Goal: Task Accomplishment & Management: Manage account settings

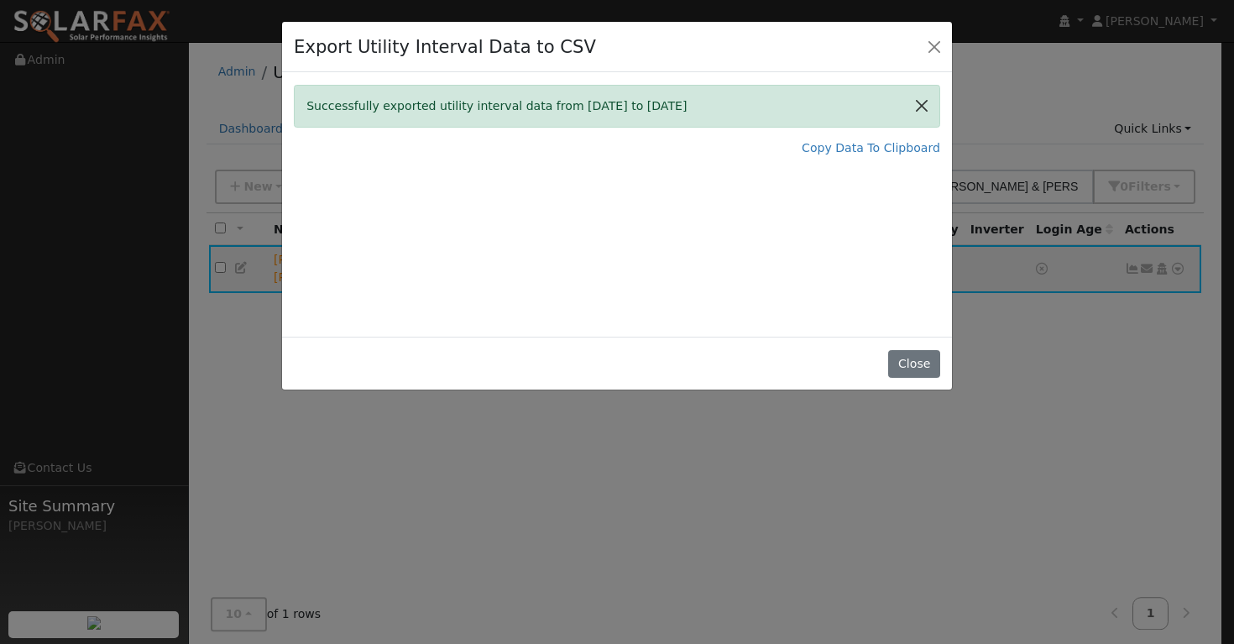
click at [922, 107] on button "Close" at bounding box center [921, 106] width 35 height 41
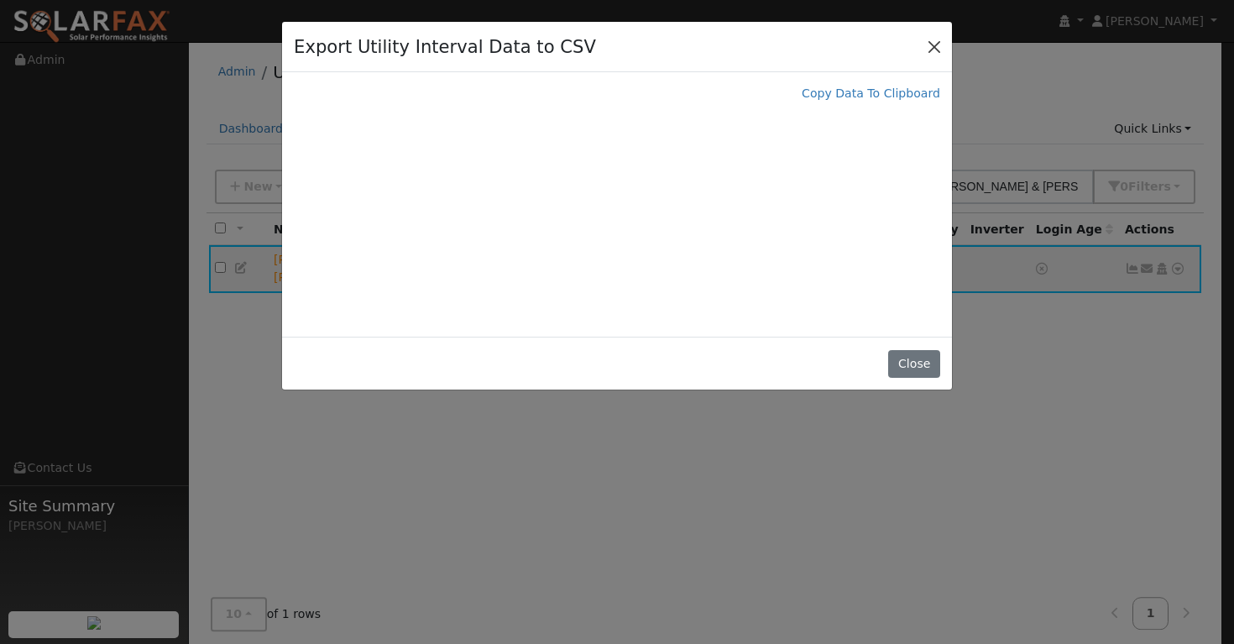
click at [937, 39] on button "Close" at bounding box center [933, 45] width 23 height 23
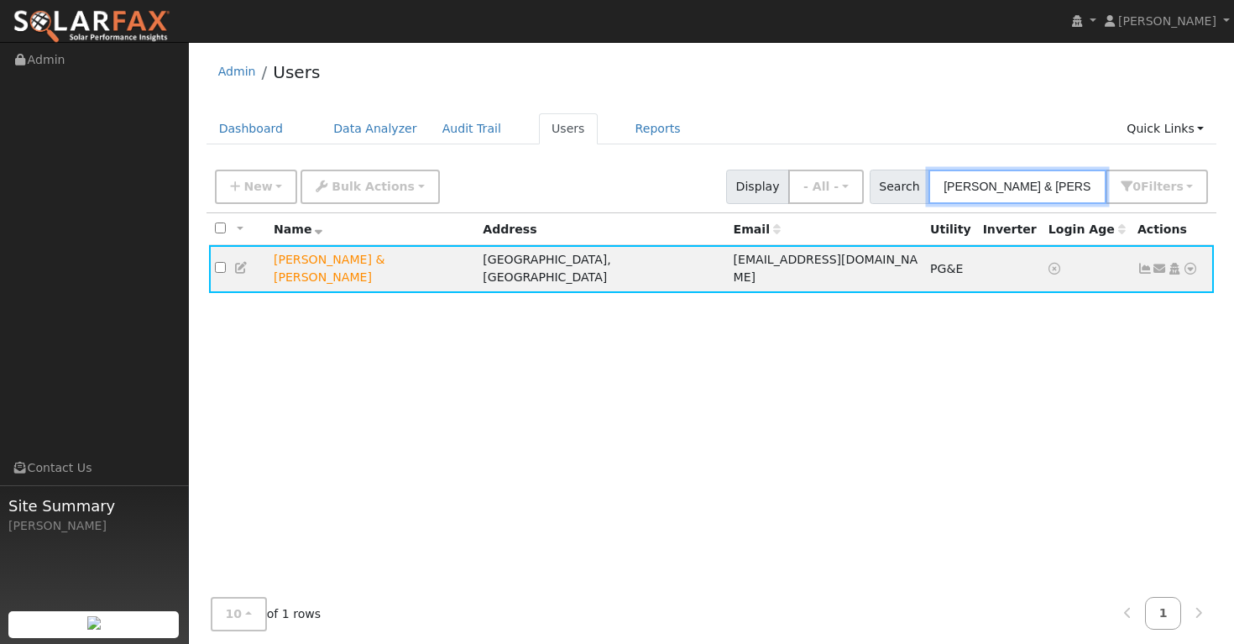
click at [1085, 191] on input "Scott & Deborah Meyer" at bounding box center [1017, 187] width 178 height 34
drag, startPoint x: 1096, startPoint y: 191, endPoint x: 915, endPoint y: 205, distance: 181.8
click at [915, 205] on div "New Add User Quick Add Quick Connect Quick Convert Lead Bulk Actions Send Email…" at bounding box center [711, 186] width 1010 height 51
drag, startPoint x: 1093, startPoint y: 188, endPoint x: 927, endPoint y: 186, distance: 165.3
click at [927, 186] on div "Search Scott & Deborah Meyer 0 Filter s My accounts Role Show - All - Show Lead…" at bounding box center [1038, 187] width 339 height 34
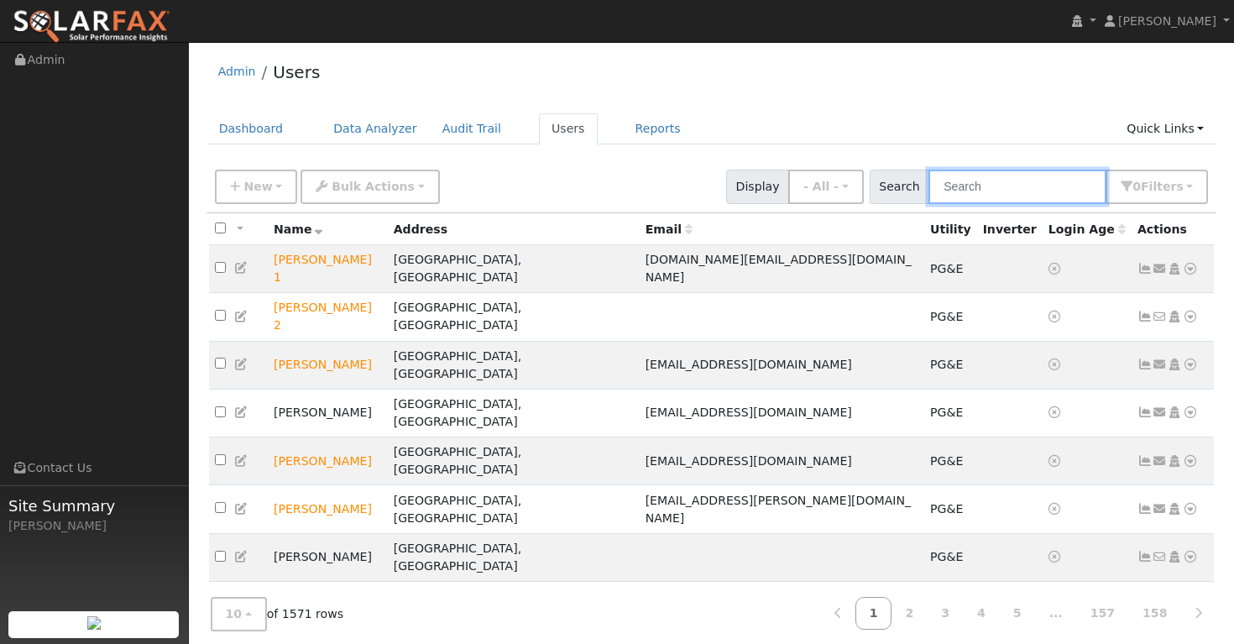
paste input "Jason Durkin"
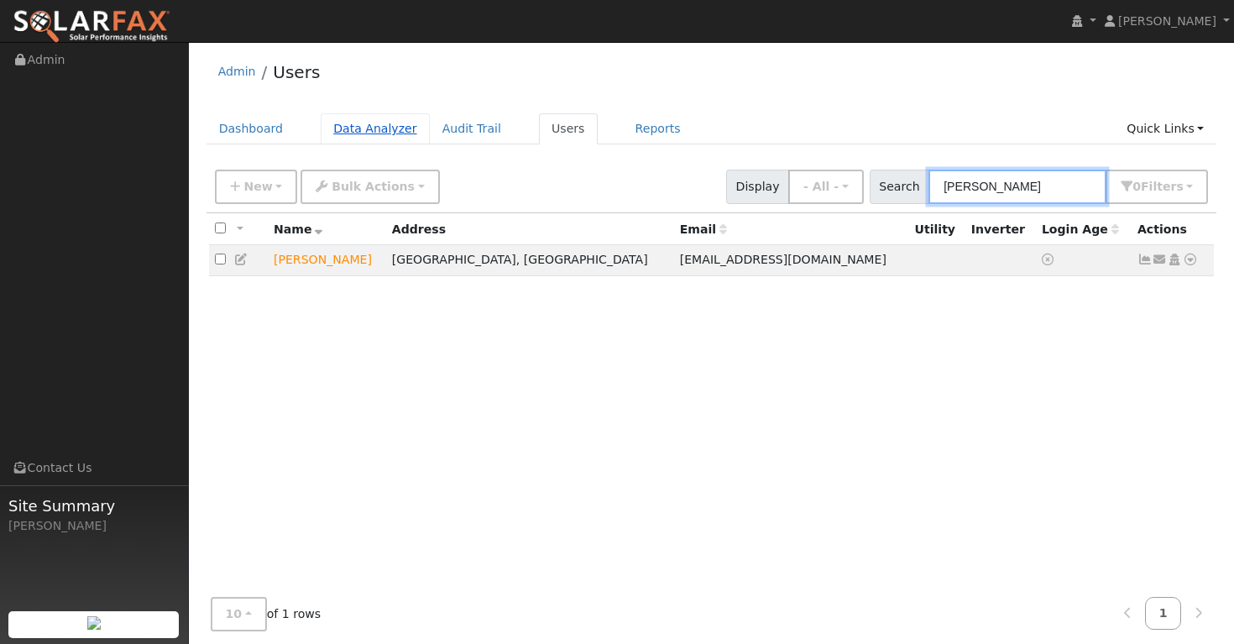
type input "Jason Durkin"
click at [393, 123] on link "Data Analyzer" at bounding box center [375, 128] width 109 height 31
click at [1142, 264] on icon at bounding box center [1144, 259] width 15 height 12
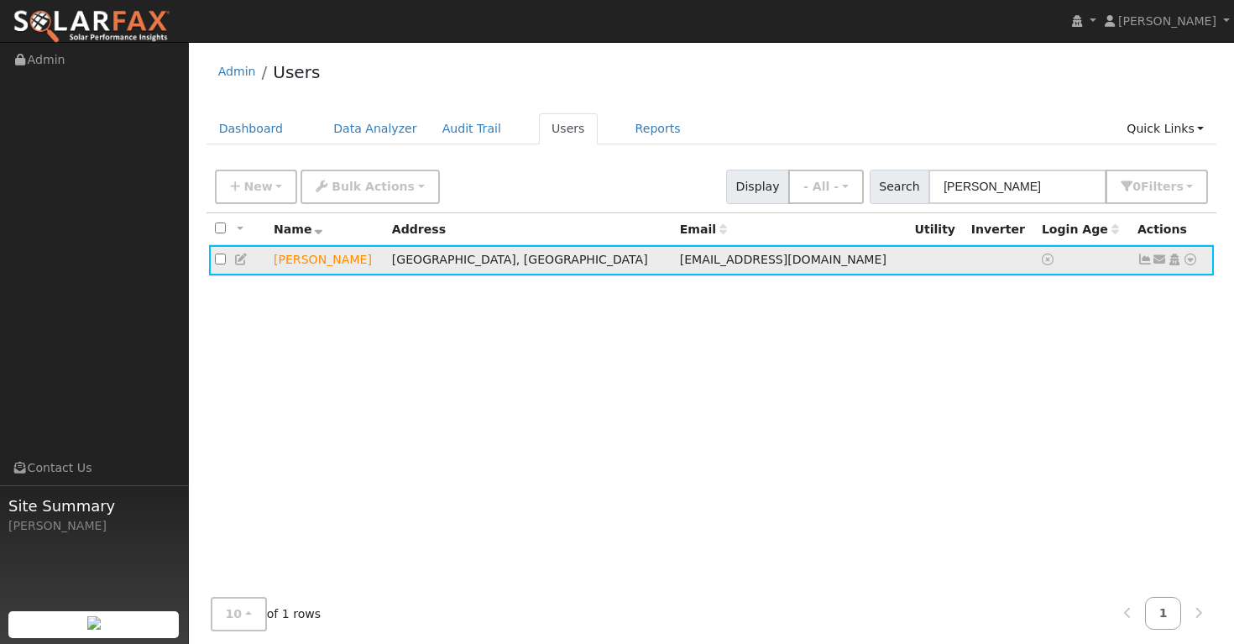
click at [1141, 261] on icon at bounding box center [1144, 259] width 15 height 12
drag, startPoint x: 356, startPoint y: 258, endPoint x: 272, endPoint y: 263, distance: 84.0
click at [272, 263] on td "Jason Durkin" at bounding box center [327, 260] width 118 height 31
click at [372, 133] on link "Data Analyzer" at bounding box center [375, 128] width 109 height 31
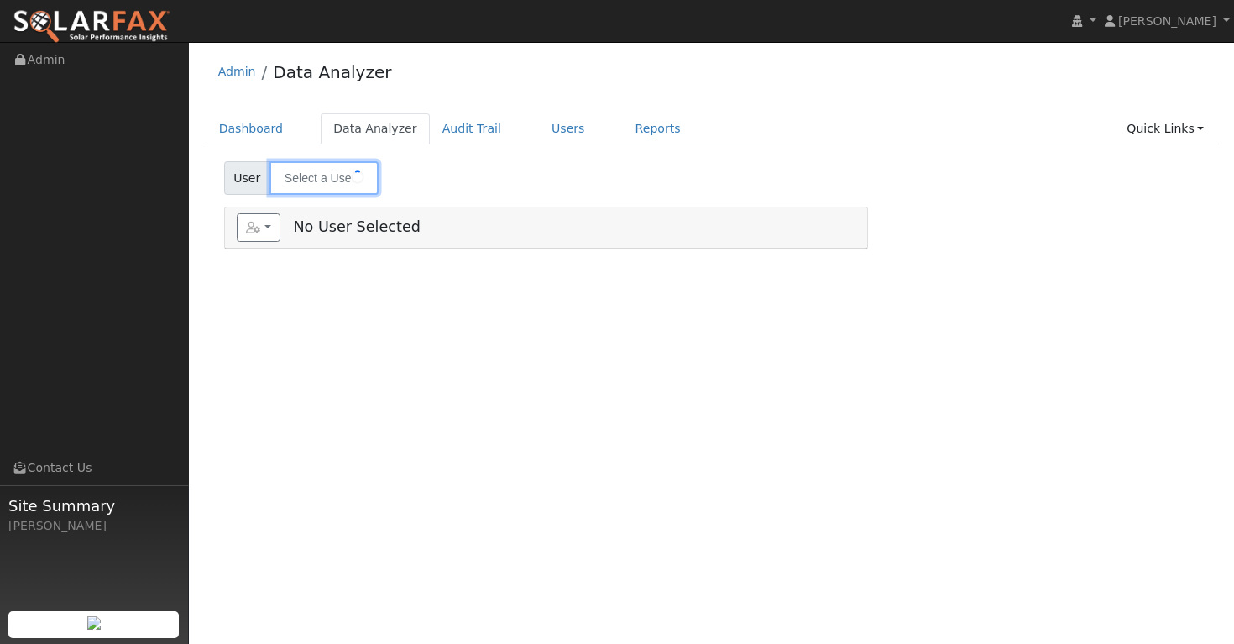
type input "[PERSON_NAME]"
type input "Kevin Jeong"
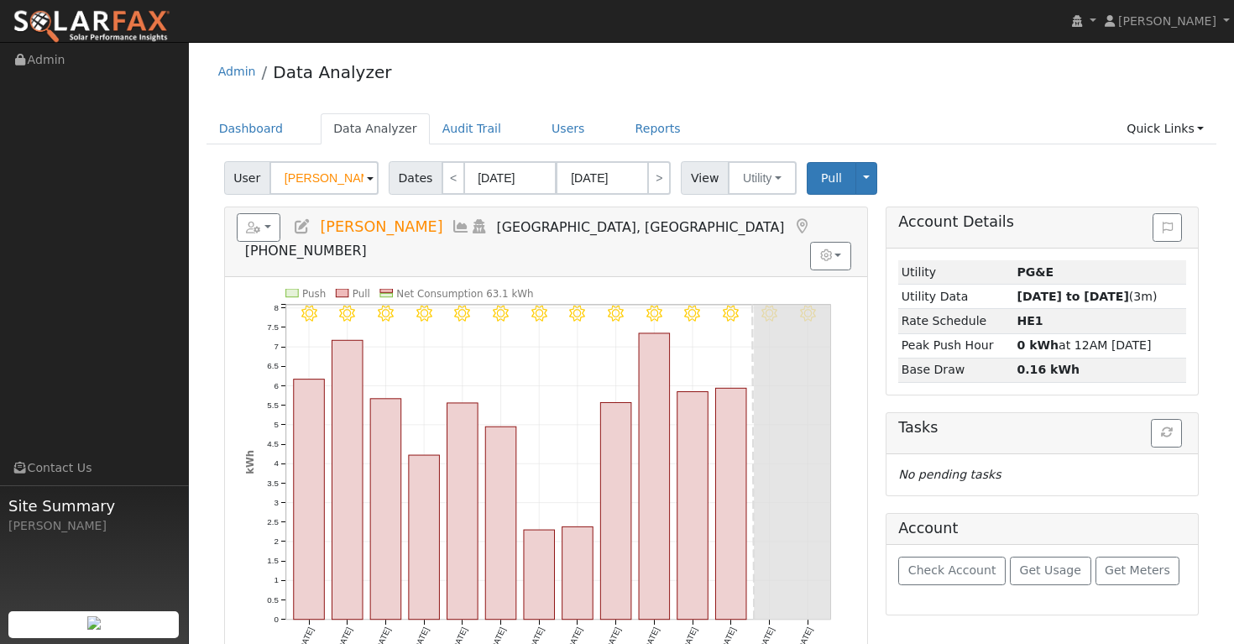
click at [369, 180] on span at bounding box center [370, 179] width 7 height 19
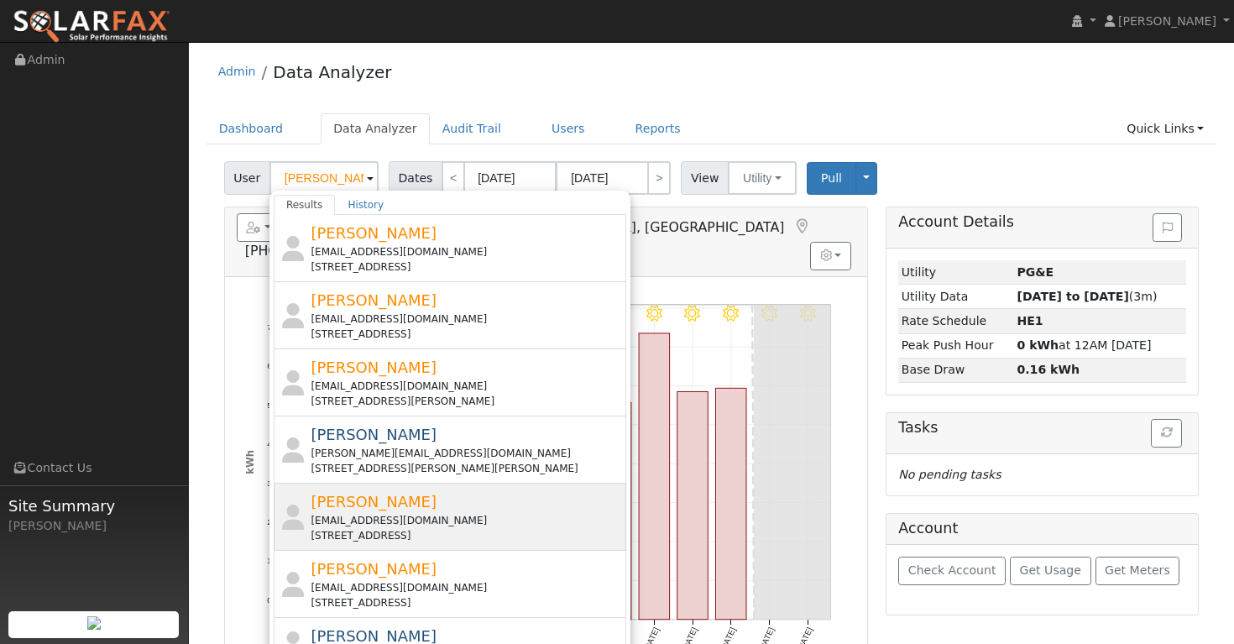
click at [360, 513] on div "jdurk03@gmail.com" at bounding box center [466, 520] width 311 height 15
type input "Jason Durkin"
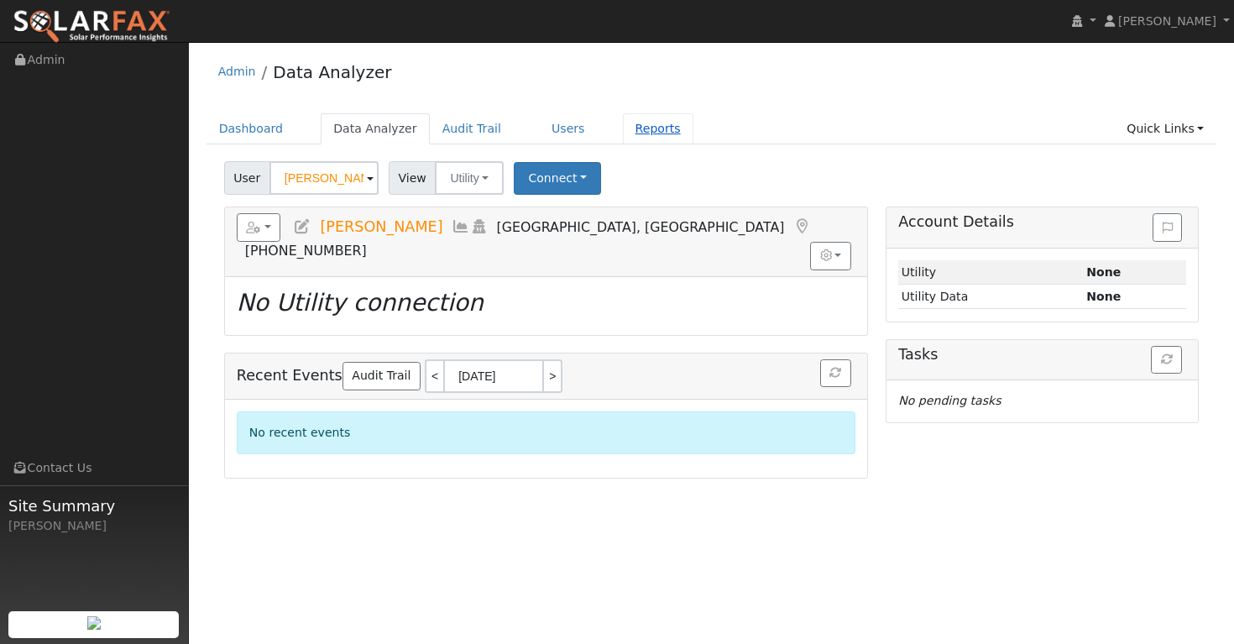
click at [644, 126] on link "Reports" at bounding box center [658, 128] width 70 height 31
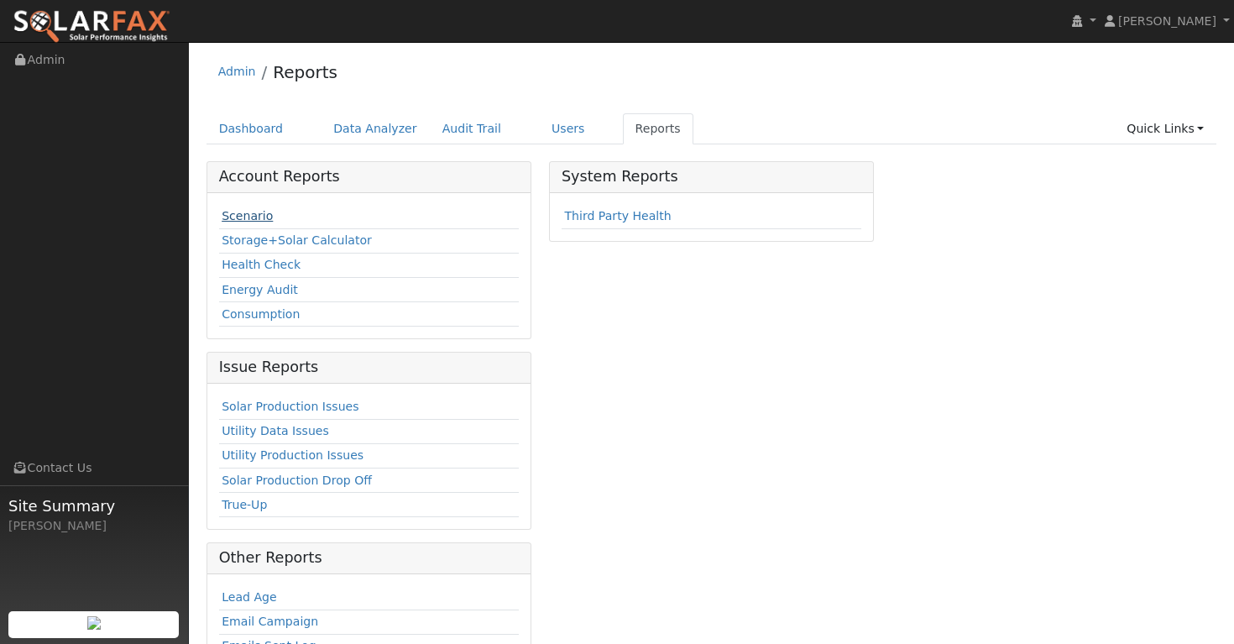
click at [258, 216] on link "Scenario" at bounding box center [247, 215] width 51 height 13
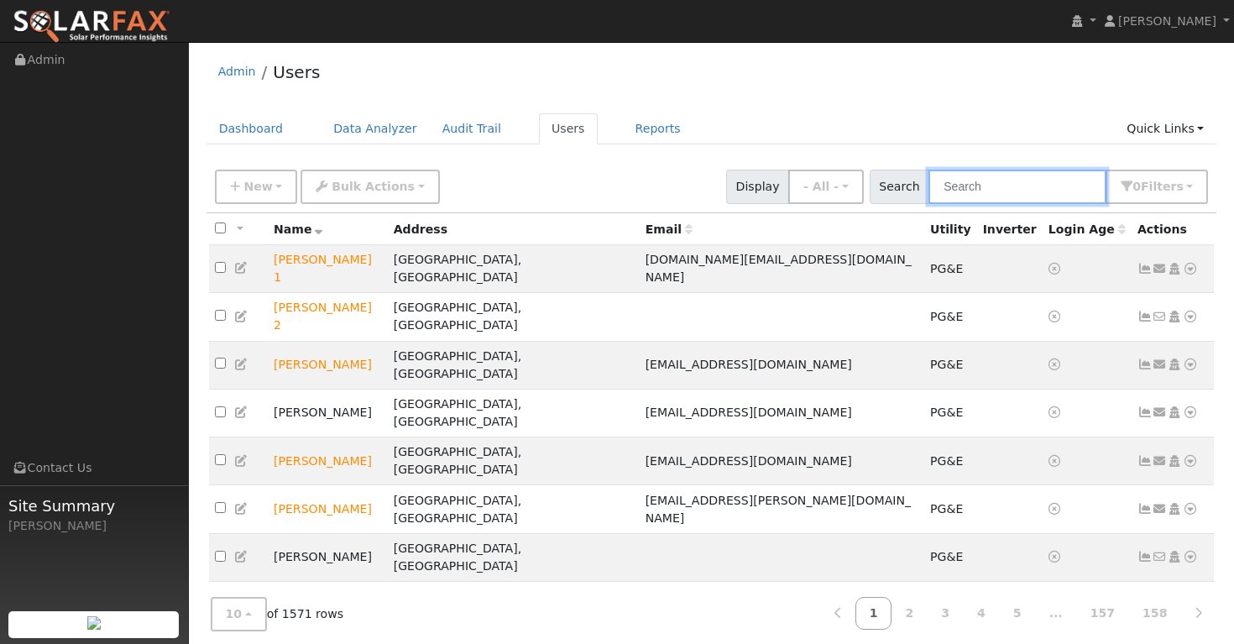
click at [990, 180] on input "text" at bounding box center [1017, 187] width 178 height 34
paste input "Jason Durkin"
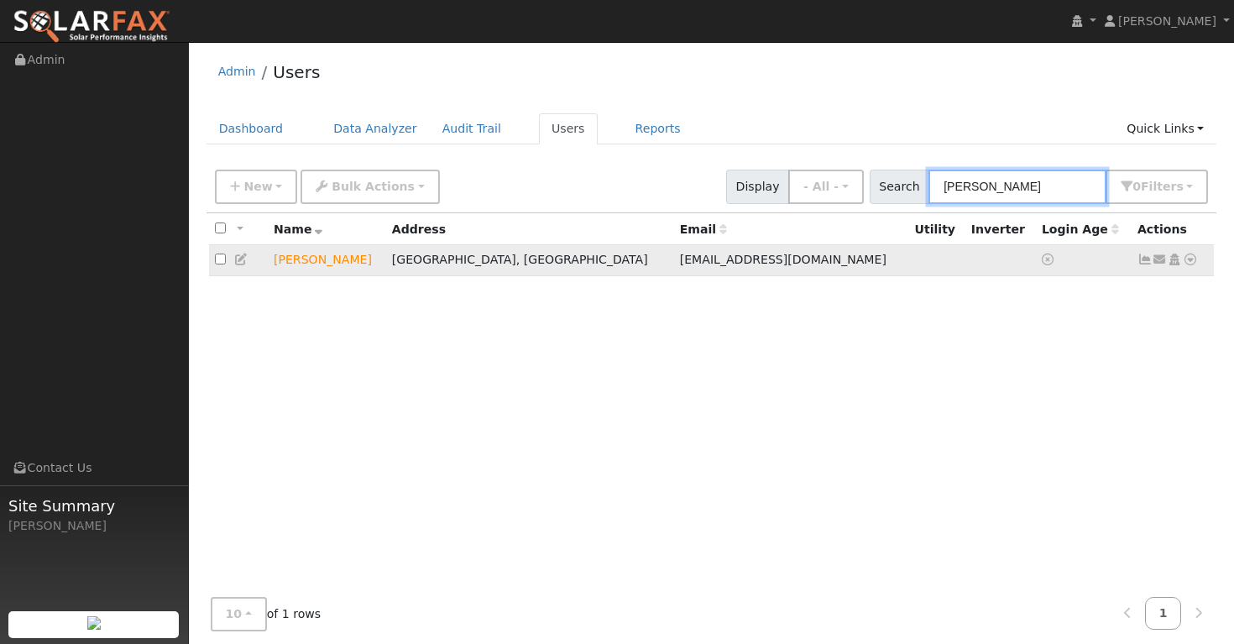
type input "Jason Durkin"
click at [1190, 263] on icon at bounding box center [1189, 259] width 15 height 12
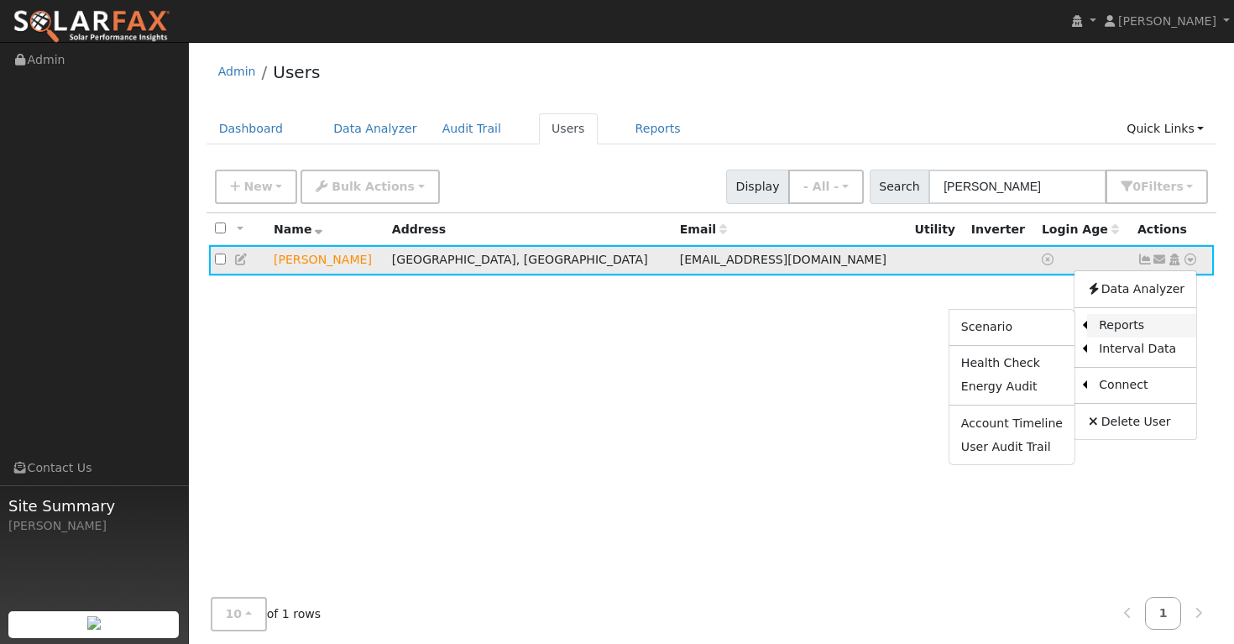
click at [1117, 327] on link "Reports" at bounding box center [1141, 325] width 109 height 23
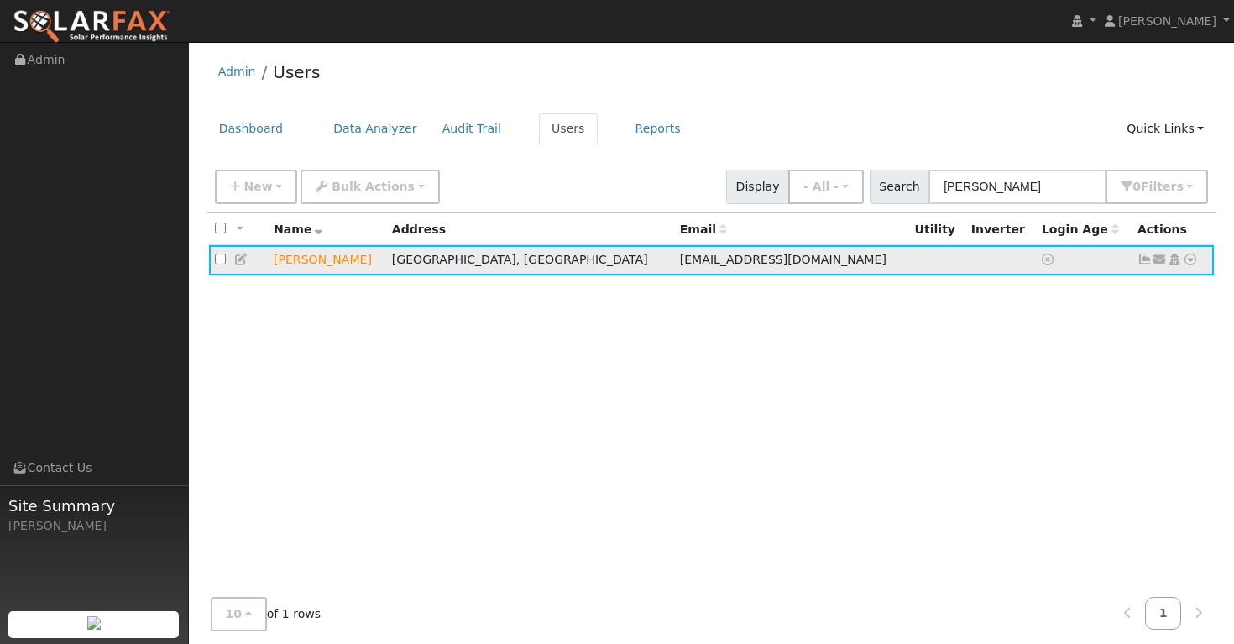
click at [1190, 264] on icon at bounding box center [1189, 259] width 15 height 12
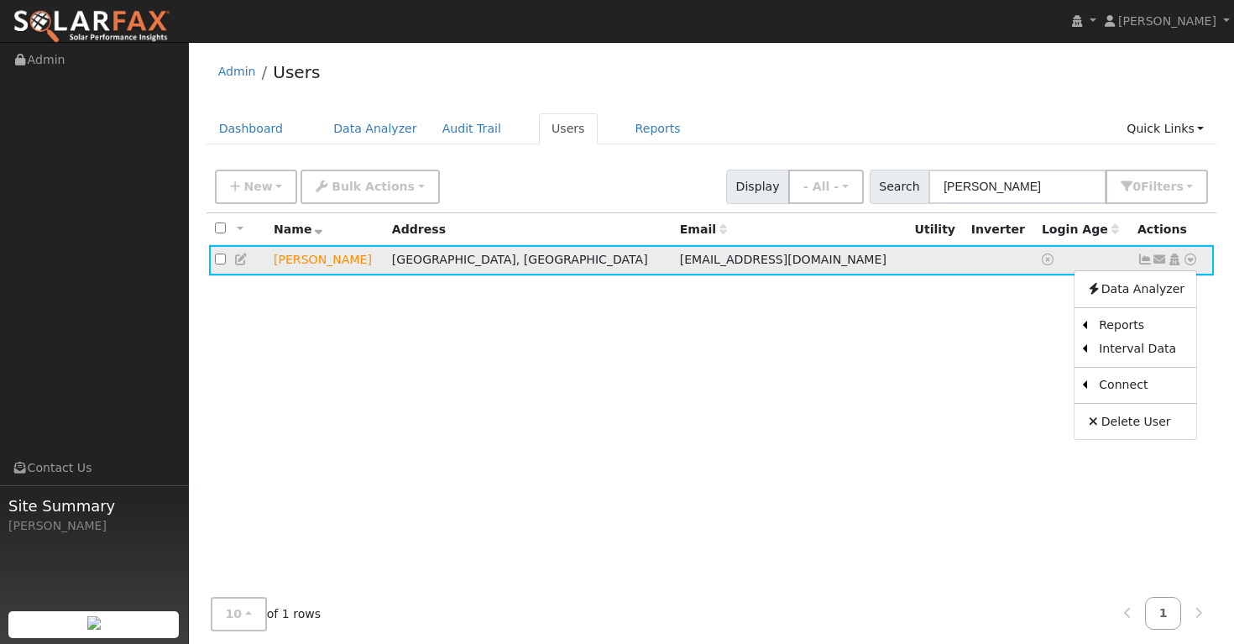
click at [1192, 258] on icon at bounding box center [1189, 259] width 15 height 12
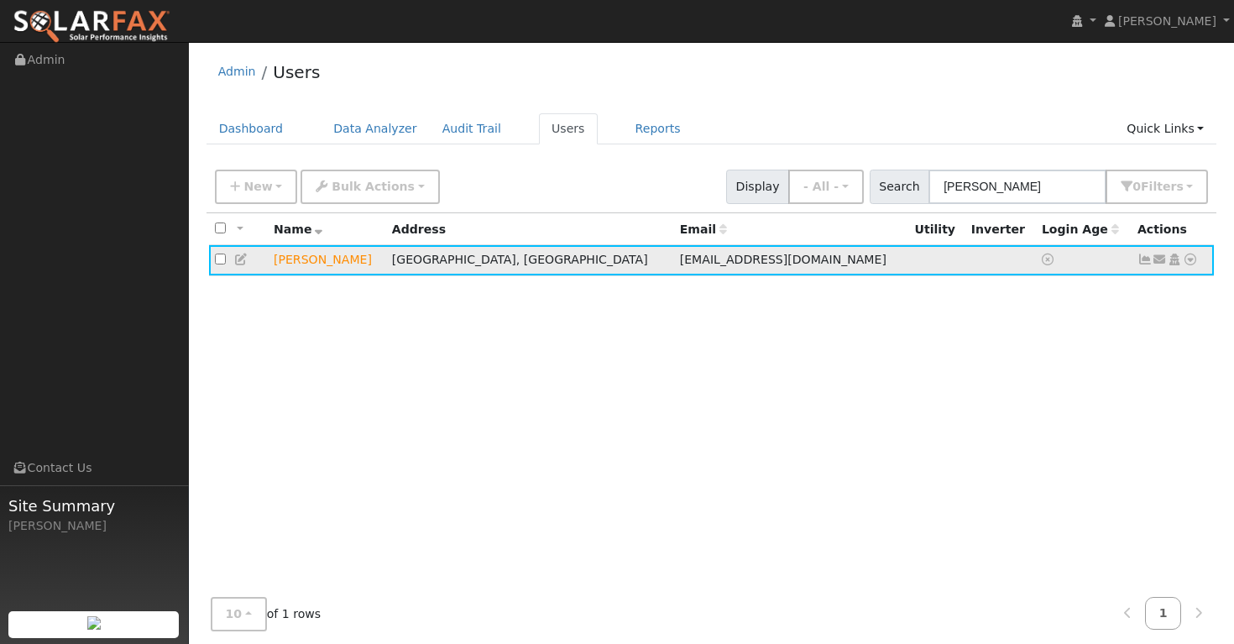
click at [1192, 258] on icon at bounding box center [1189, 259] width 15 height 12
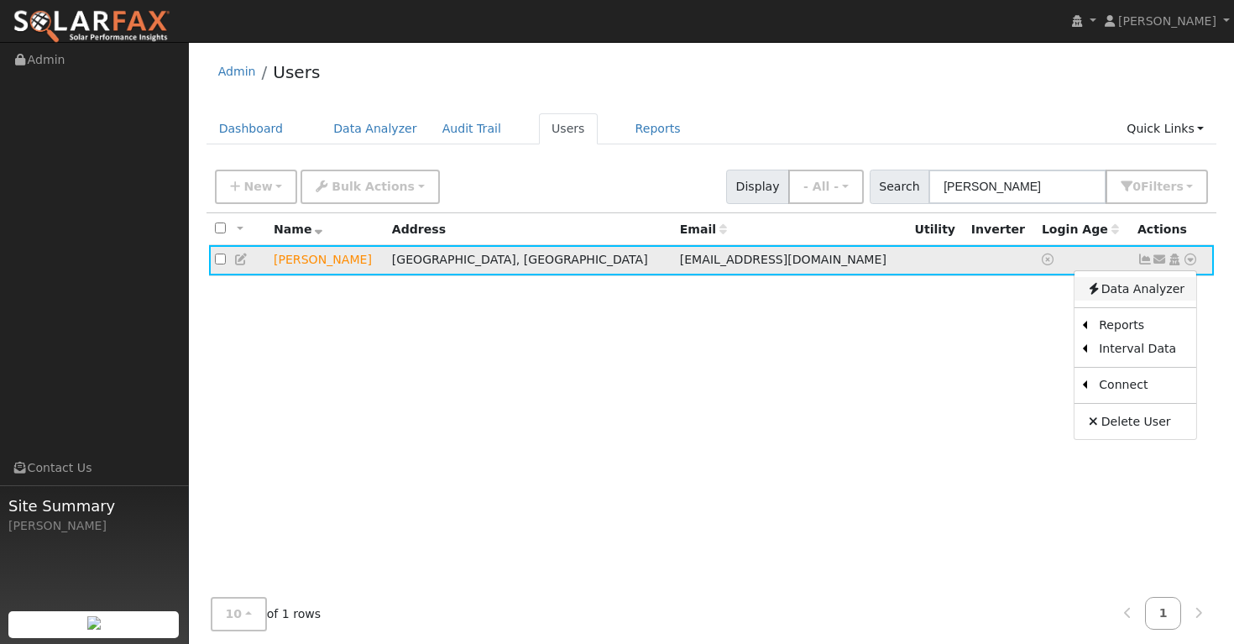
click at [1126, 291] on link "Data Analyzer" at bounding box center [1135, 288] width 122 height 23
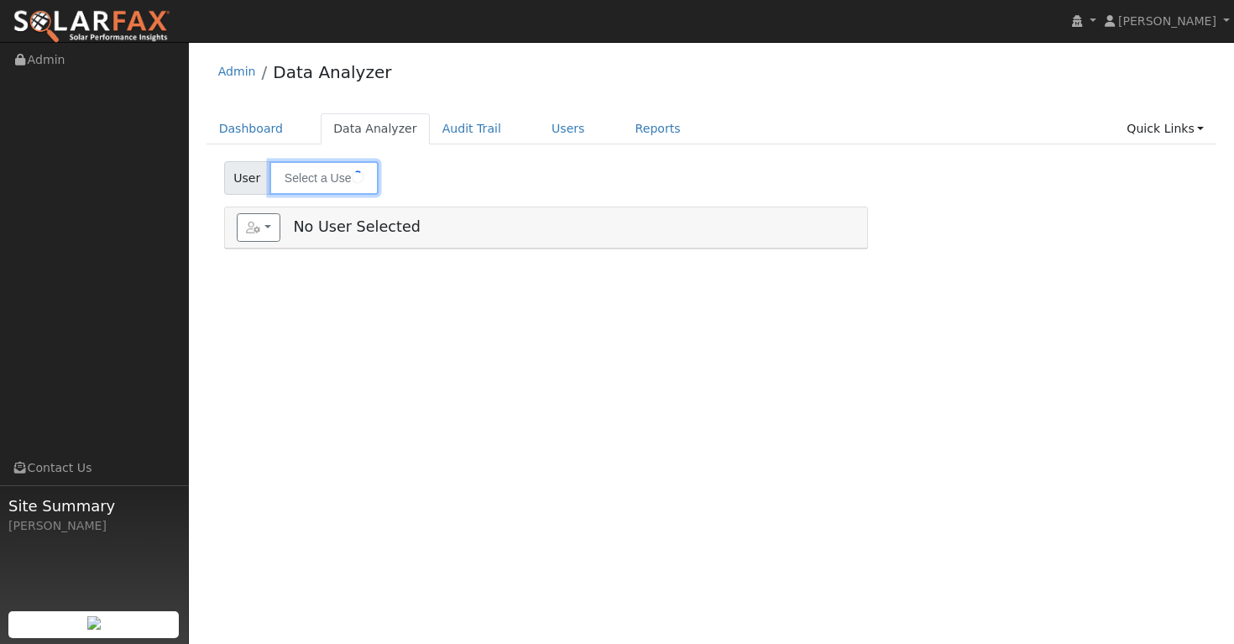
type input "Jason Durkin"
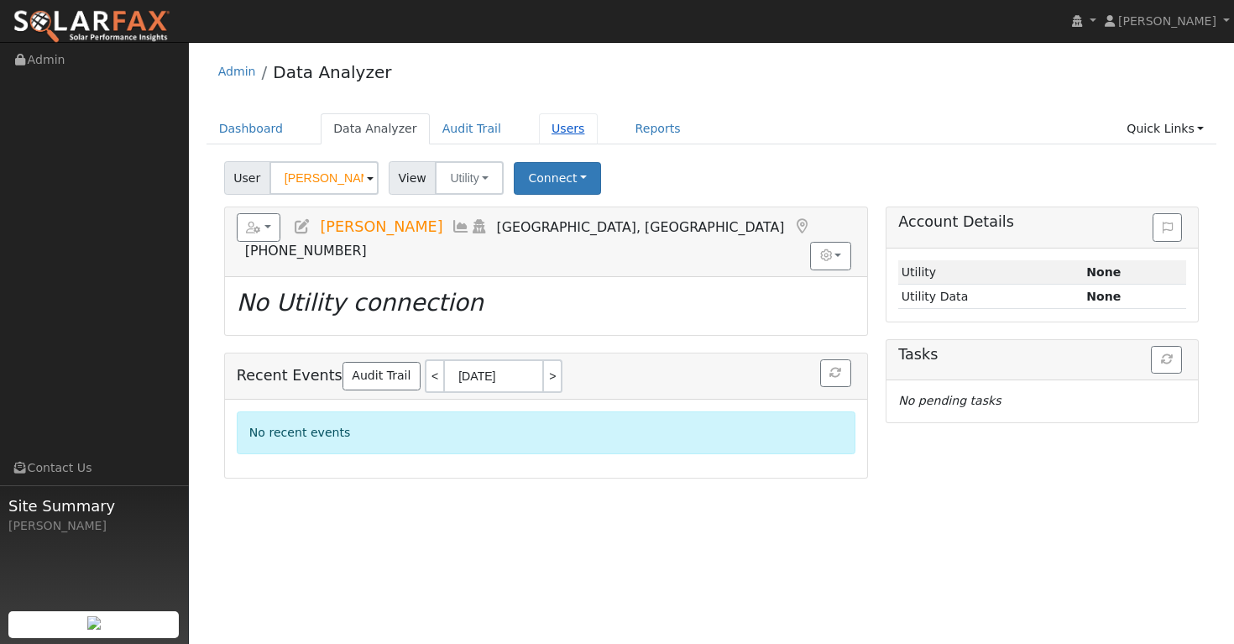
click at [552, 125] on link "Users" at bounding box center [568, 128] width 59 height 31
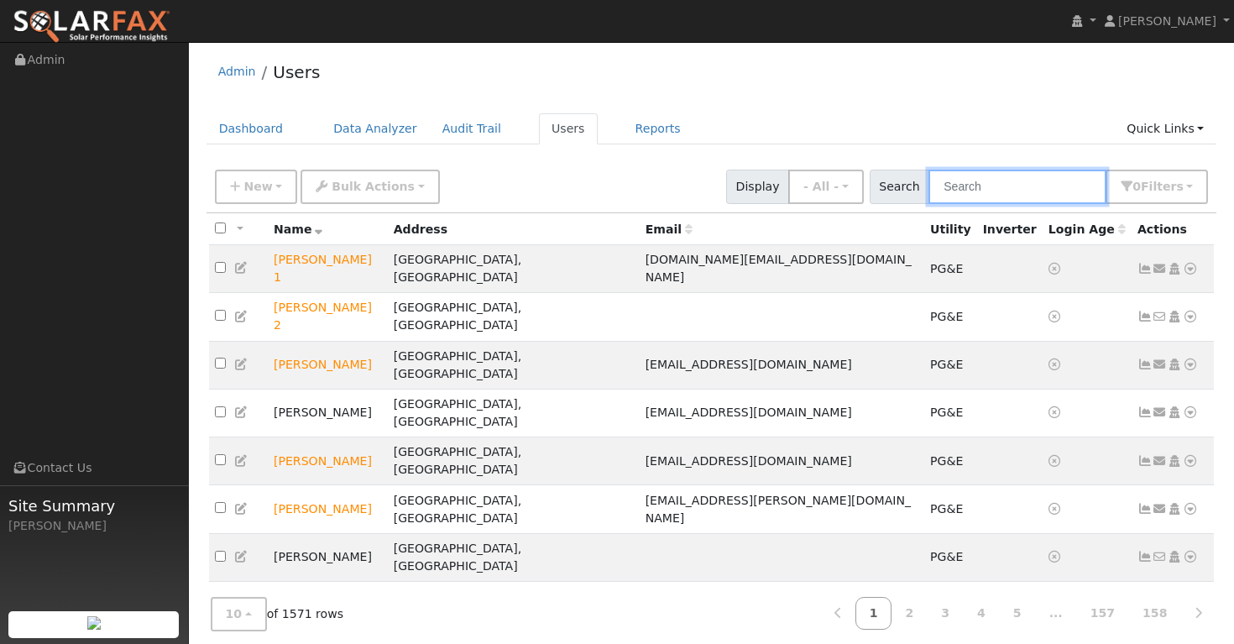
click at [968, 184] on input "text" at bounding box center [1017, 187] width 178 height 34
paste input "[PERSON_NAME]"
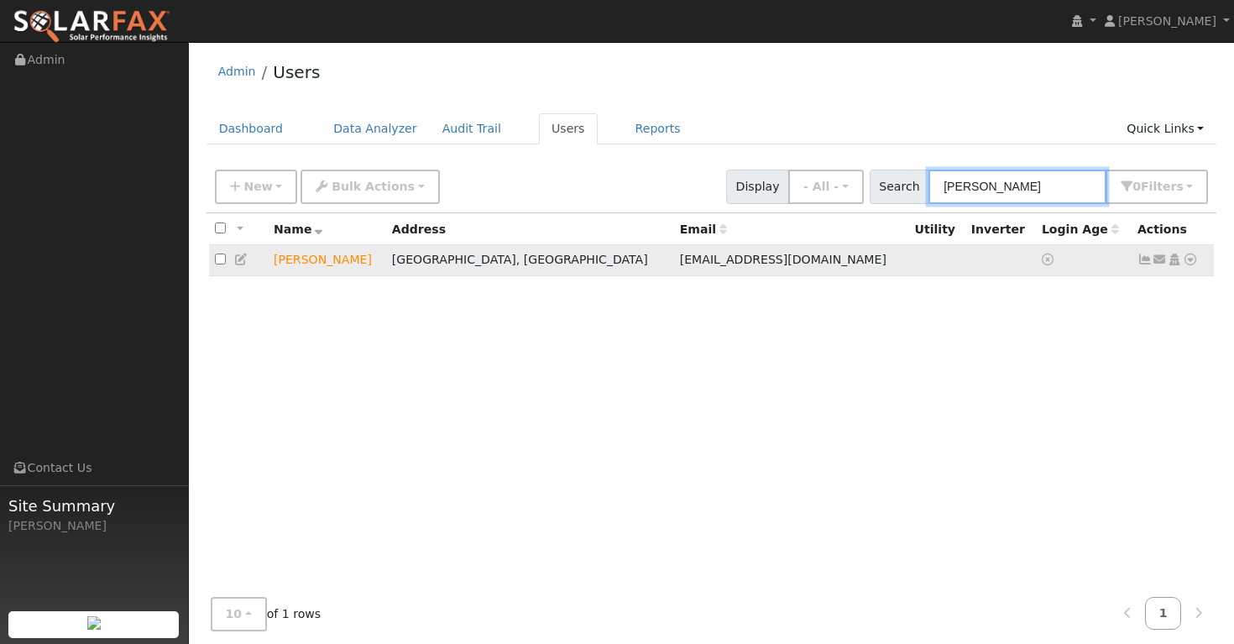
type input "[PERSON_NAME]"
click at [1189, 262] on icon at bounding box center [1189, 259] width 15 height 12
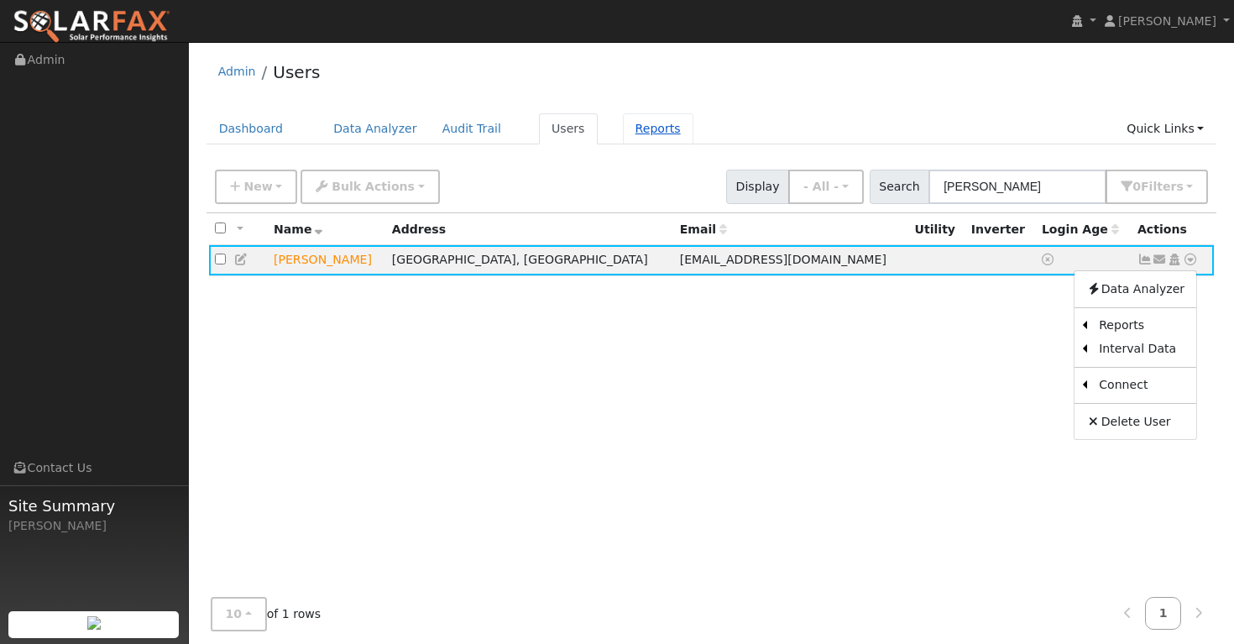
click at [645, 124] on link "Reports" at bounding box center [658, 128] width 70 height 31
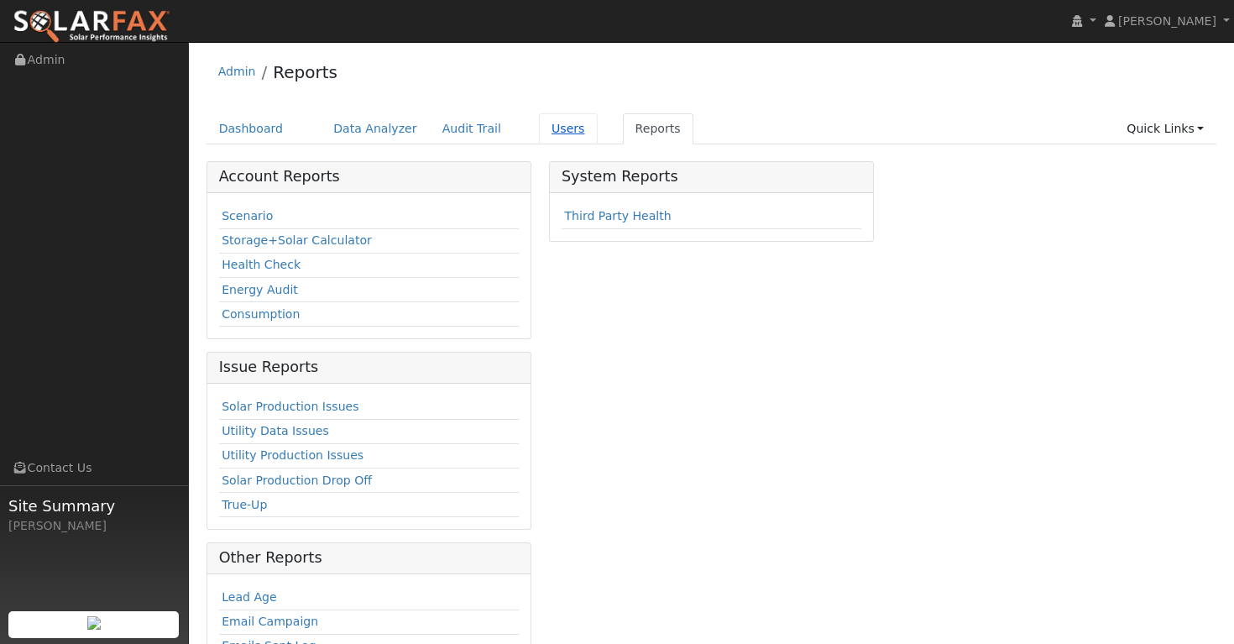
click at [558, 127] on link "Users" at bounding box center [568, 128] width 59 height 31
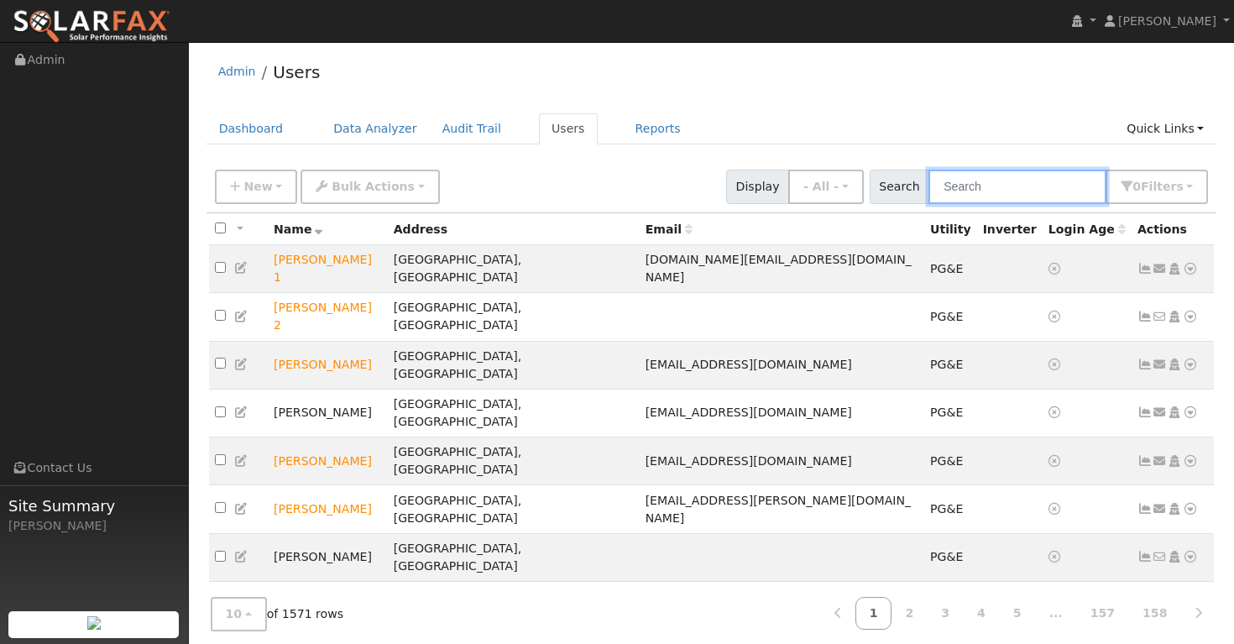
click at [976, 189] on input "text" at bounding box center [1017, 187] width 178 height 34
paste input "[PERSON_NAME]"
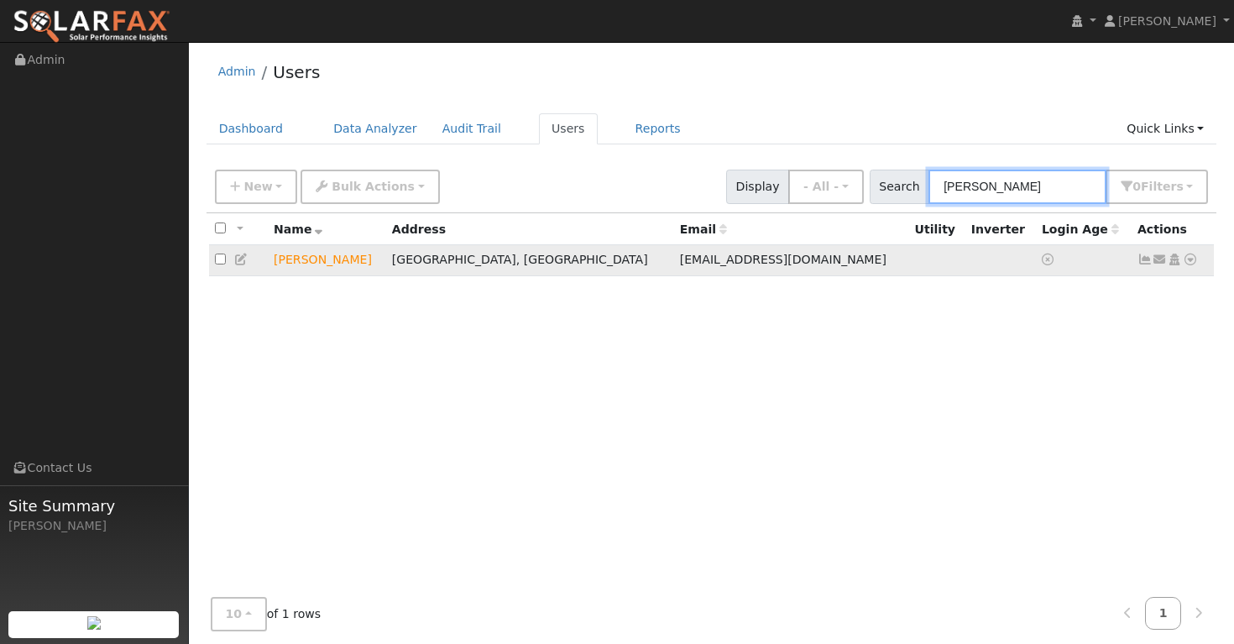
type input "[PERSON_NAME]"
click at [1191, 259] on icon at bounding box center [1189, 259] width 15 height 12
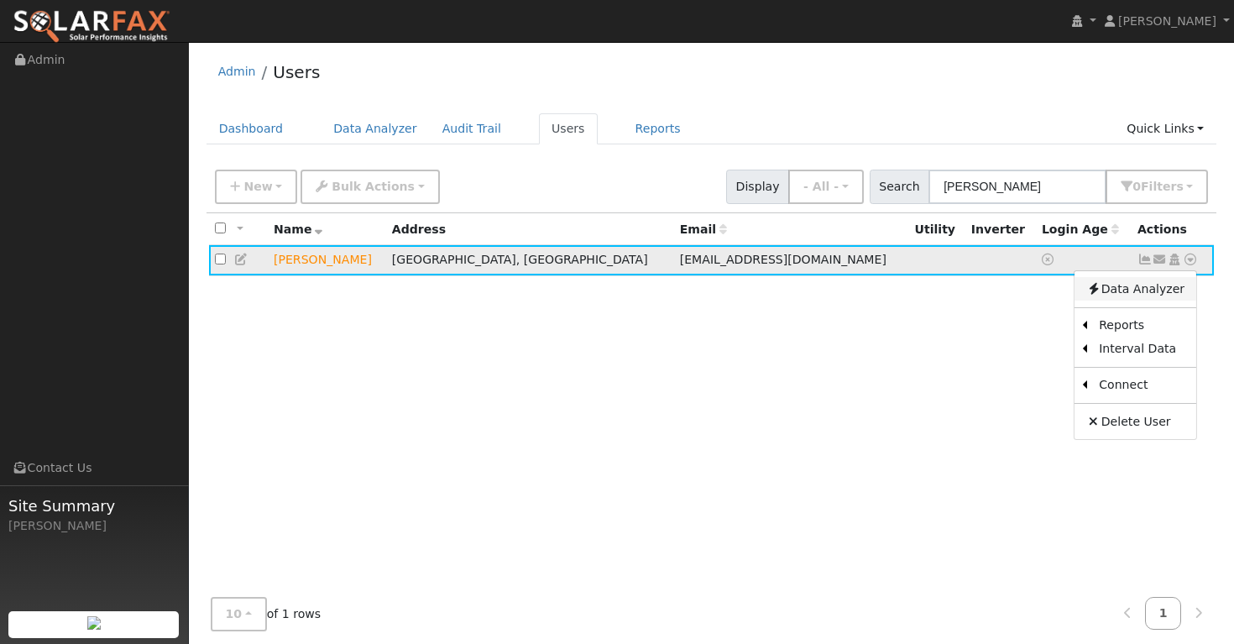
click at [1133, 291] on link "Data Analyzer" at bounding box center [1135, 288] width 122 height 23
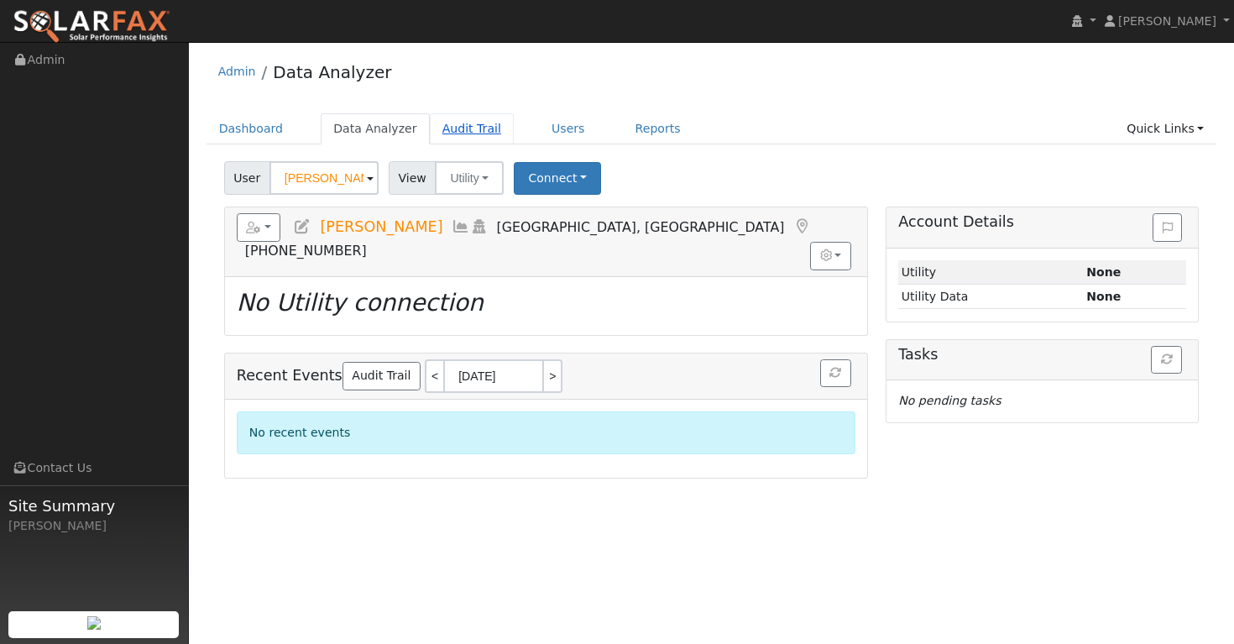
click at [463, 126] on link "Audit Trail" at bounding box center [472, 128] width 84 height 31
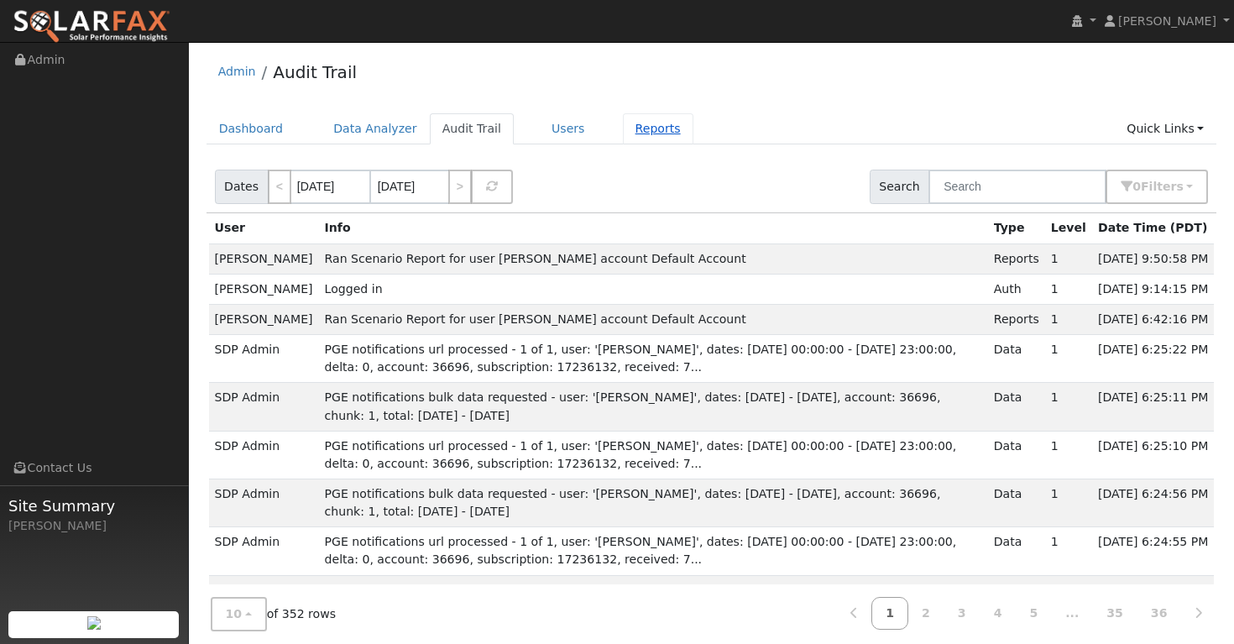
click at [641, 132] on link "Reports" at bounding box center [658, 128] width 70 height 31
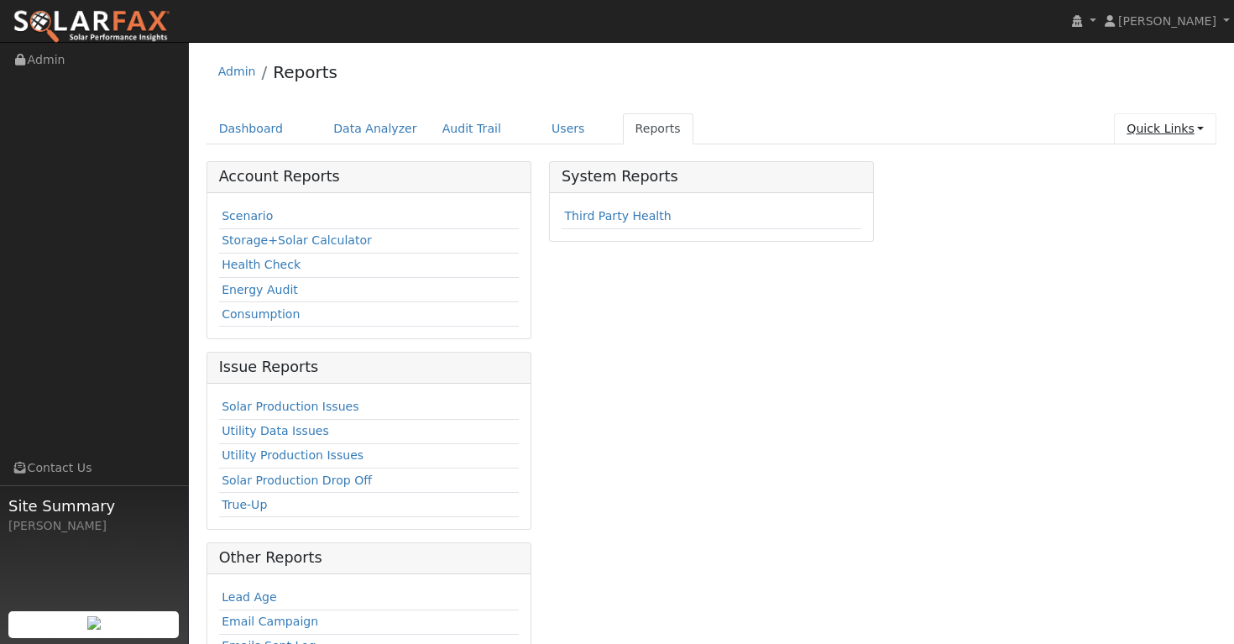
click at [1168, 131] on link "Quick Links" at bounding box center [1165, 128] width 102 height 31
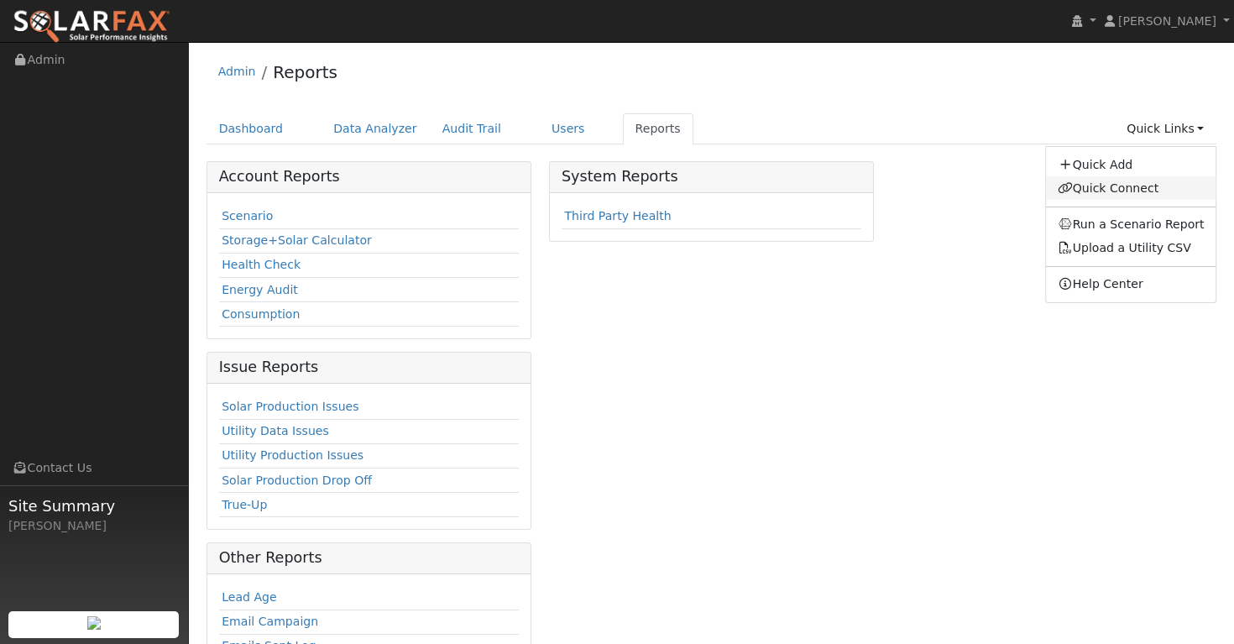
click at [1130, 185] on link "Quick Connect" at bounding box center [1131, 187] width 170 height 23
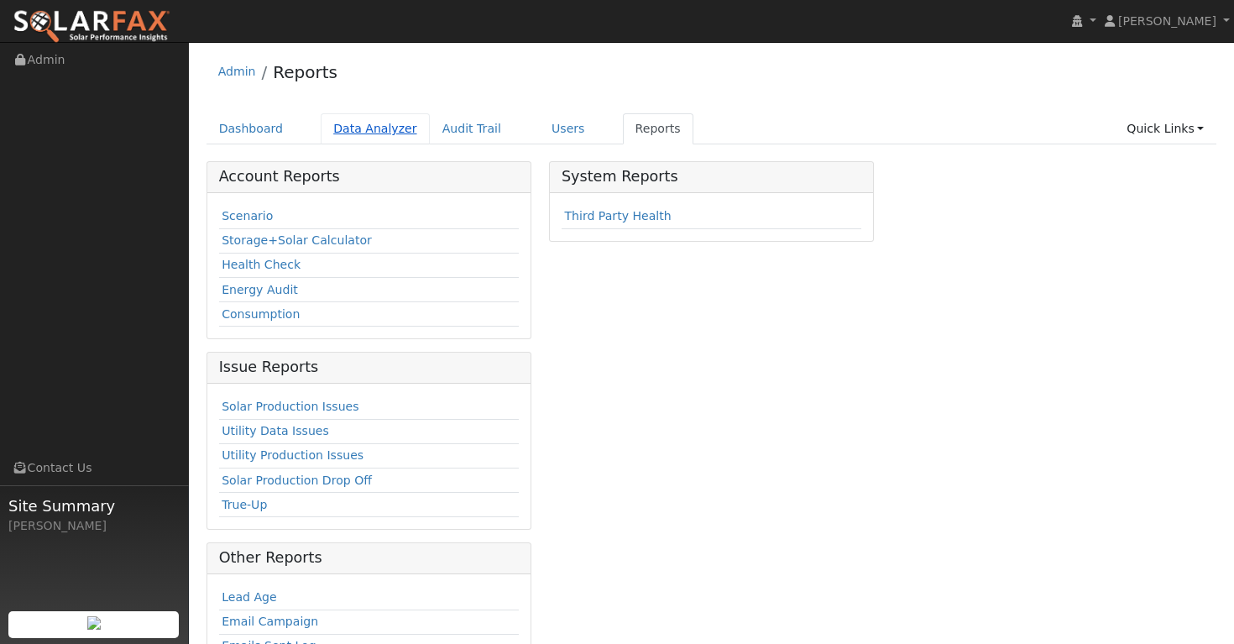
click at [349, 128] on link "Data Analyzer" at bounding box center [375, 128] width 109 height 31
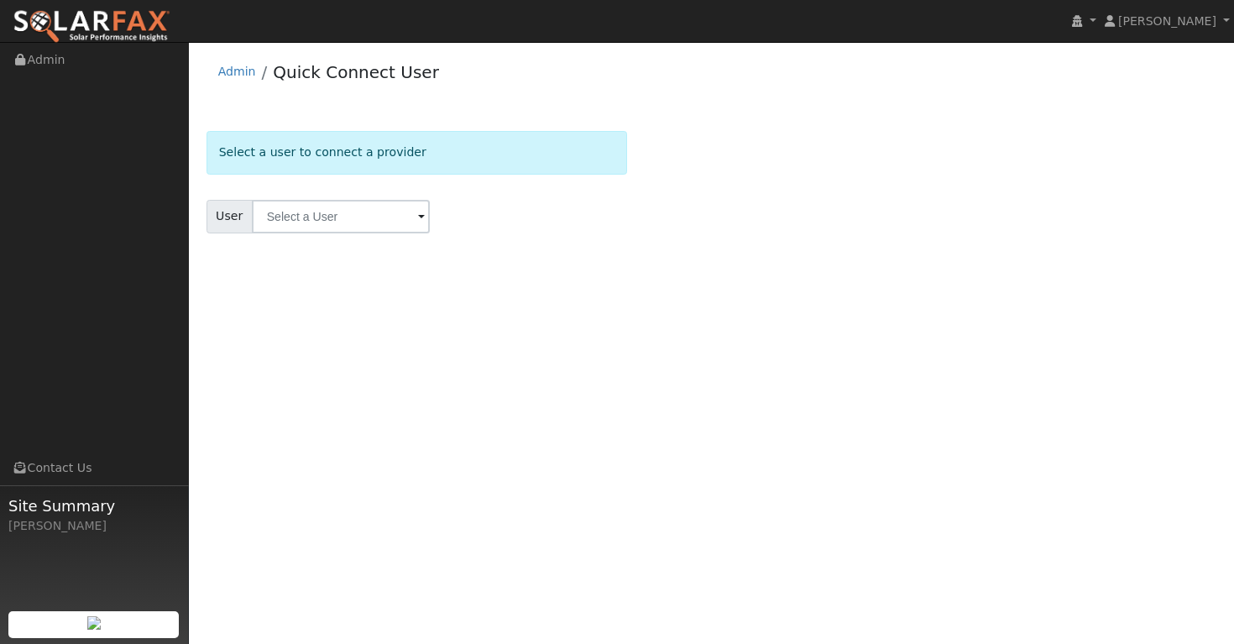
click at [418, 217] on span at bounding box center [421, 217] width 7 height 19
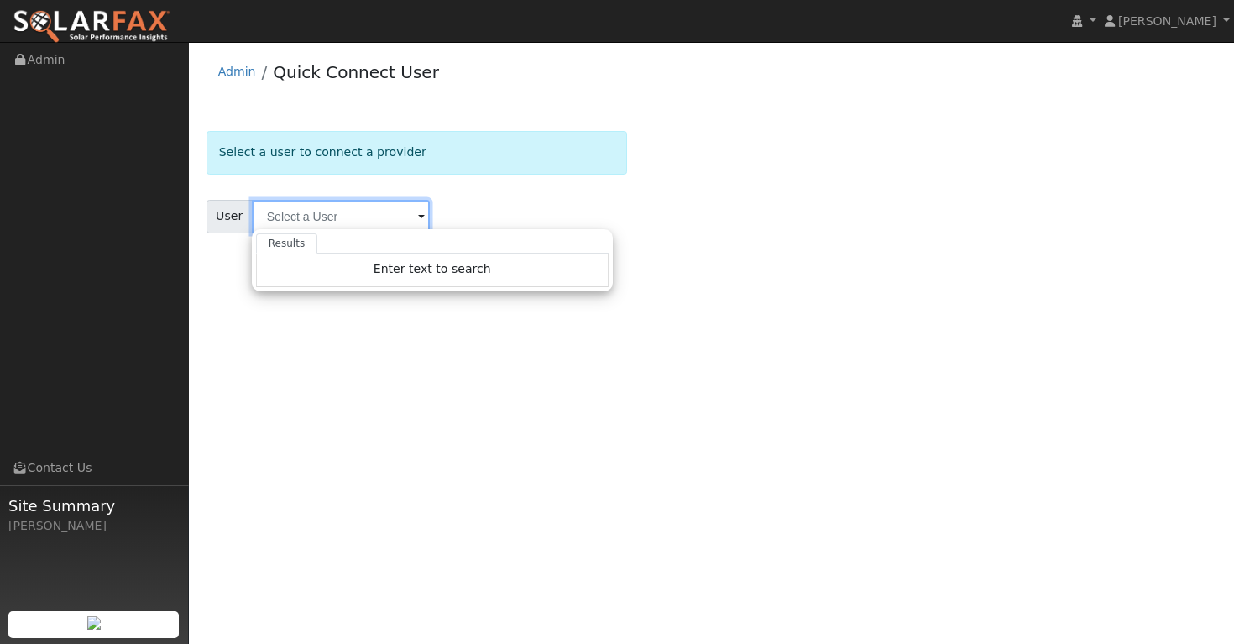
click at [350, 210] on input "text" at bounding box center [341, 217] width 178 height 34
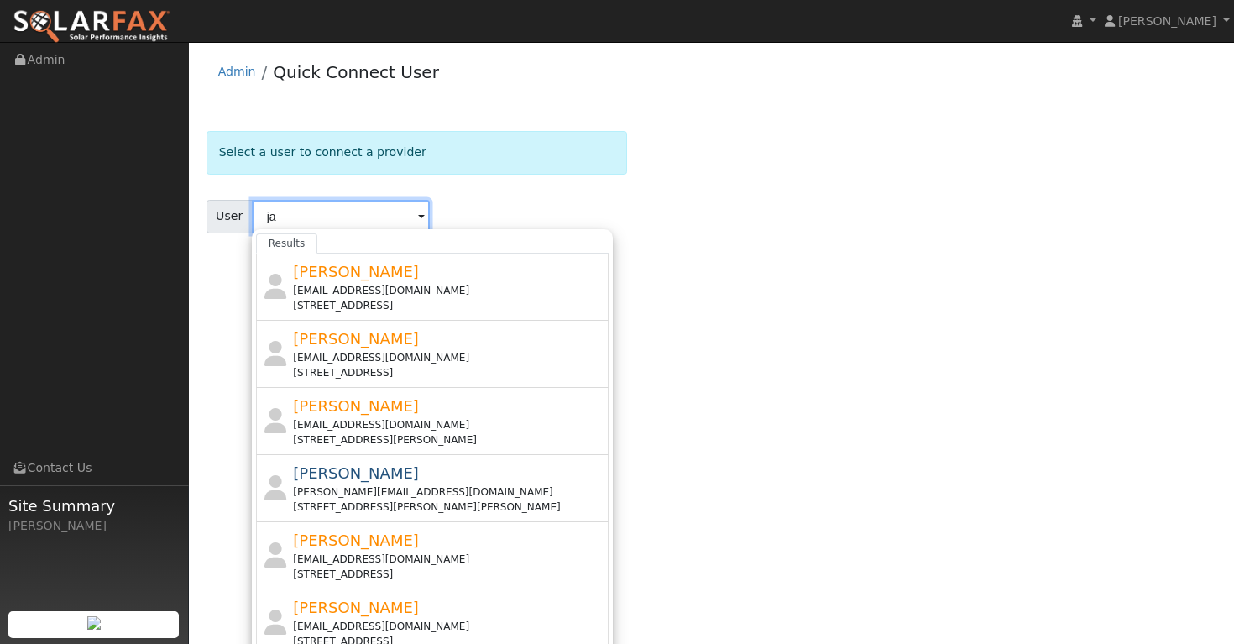
type input "j"
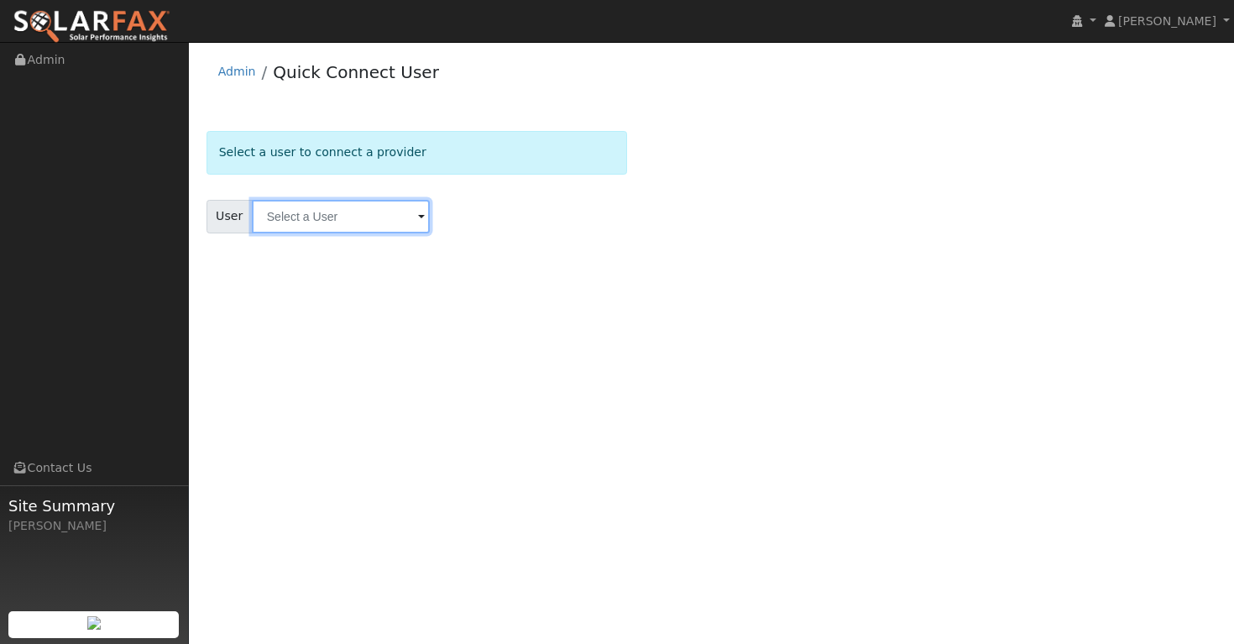
type input "v"
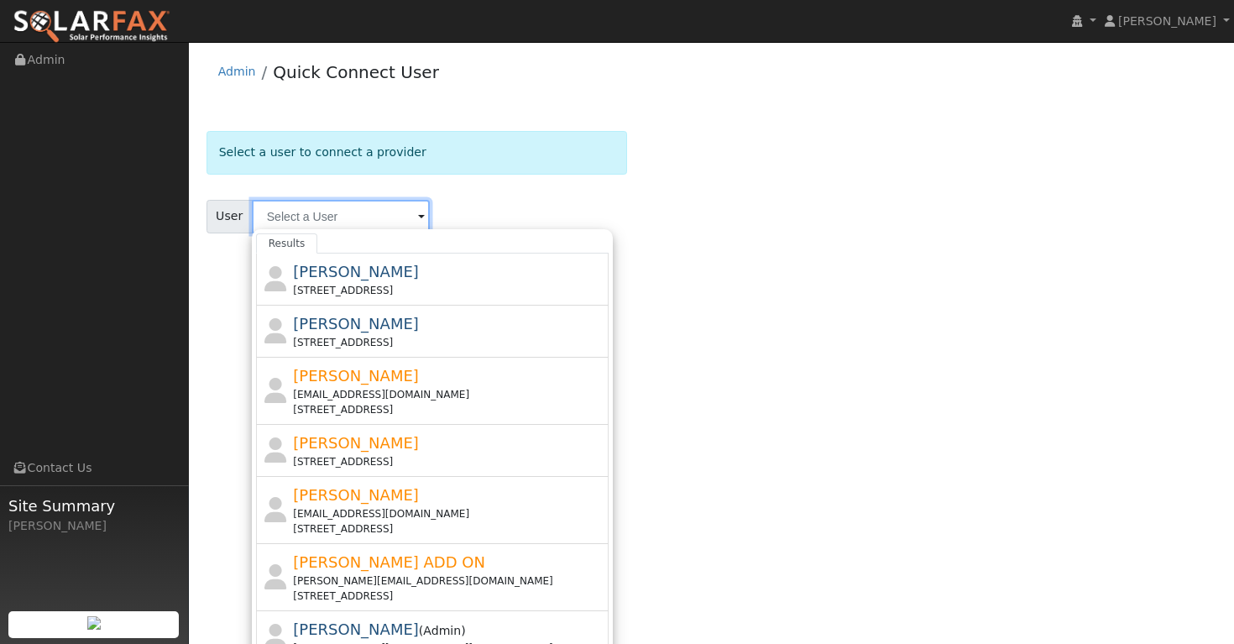
paste input "[PERSON_NAME]"
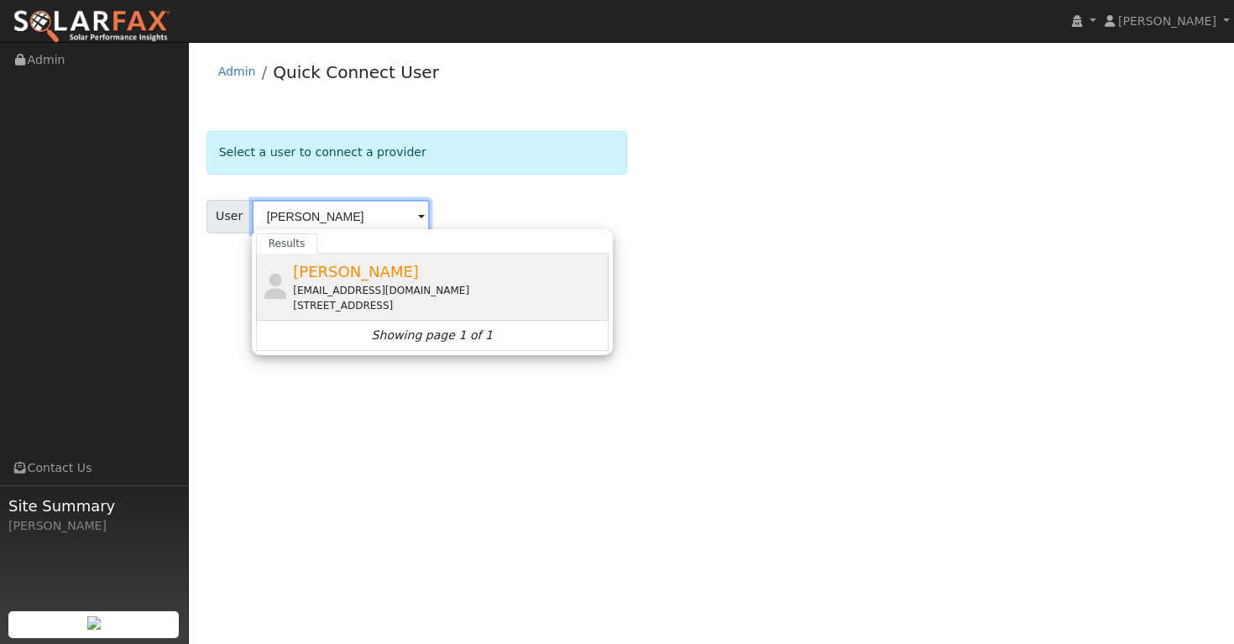
type input "[PERSON_NAME]"
click at [363, 281] on div "Jason Durkin jdurk03@gmail.com 2865 Parkway Drive, Martinez, CA 94553" at bounding box center [448, 286] width 311 height 53
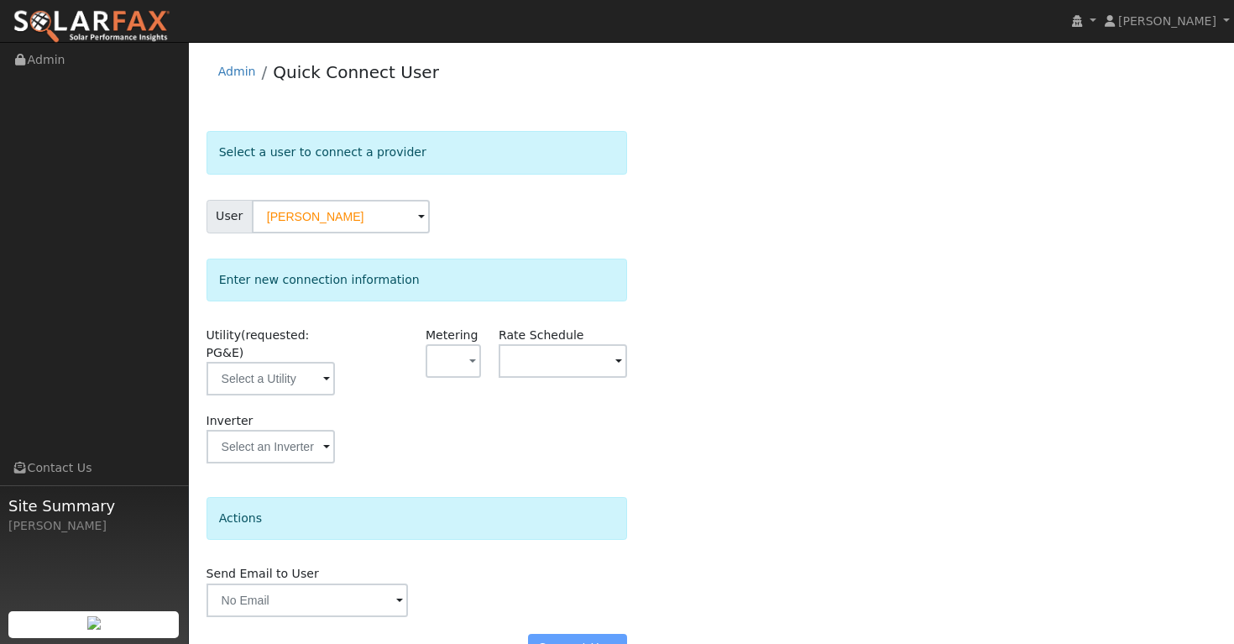
click at [326, 380] on span at bounding box center [326, 379] width 7 height 19
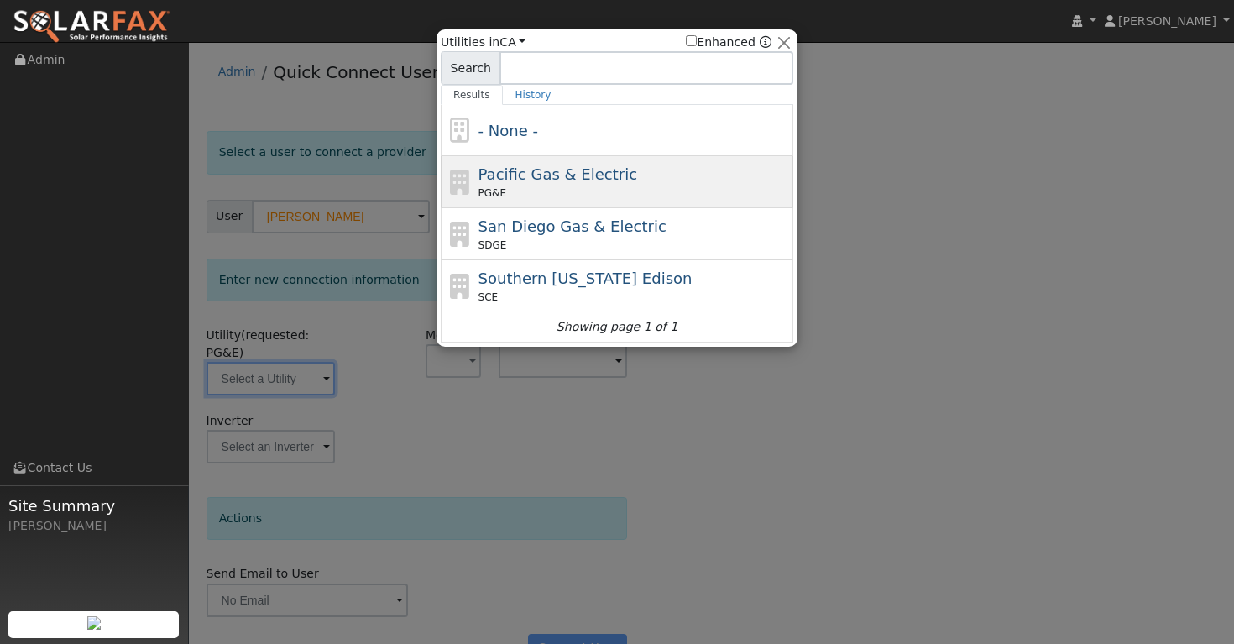
click at [598, 188] on div "PG&E" at bounding box center [633, 192] width 311 height 15
type input "PG&E"
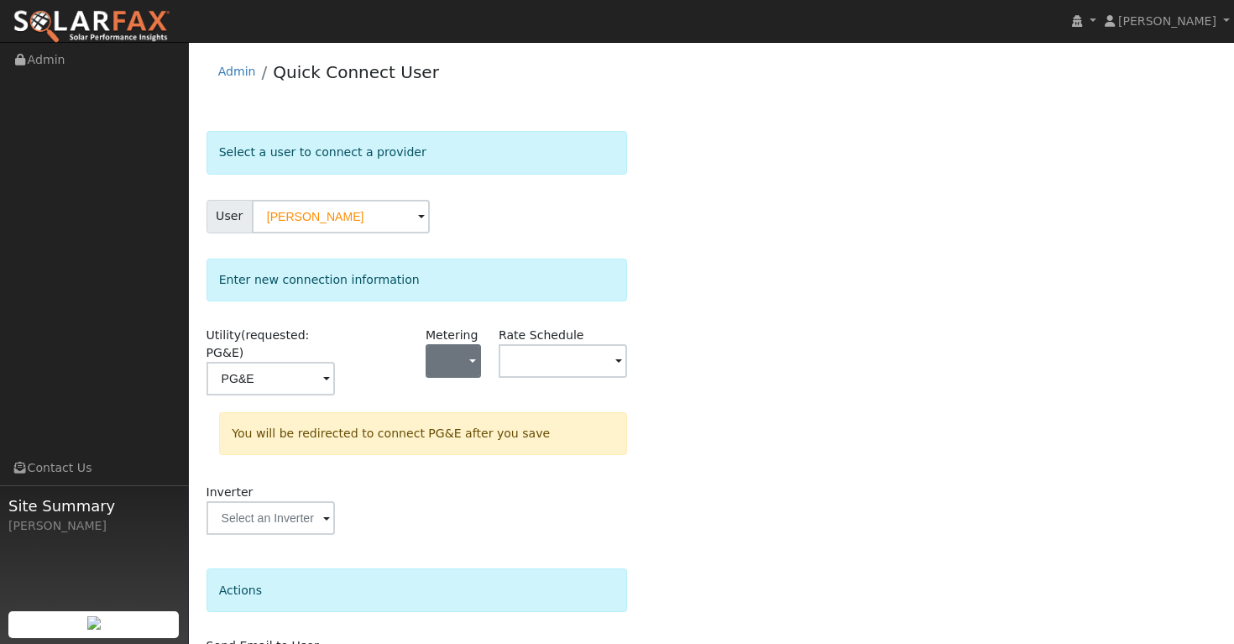
click at [476, 365] on button "button" at bounding box center [452, 361] width 55 height 34
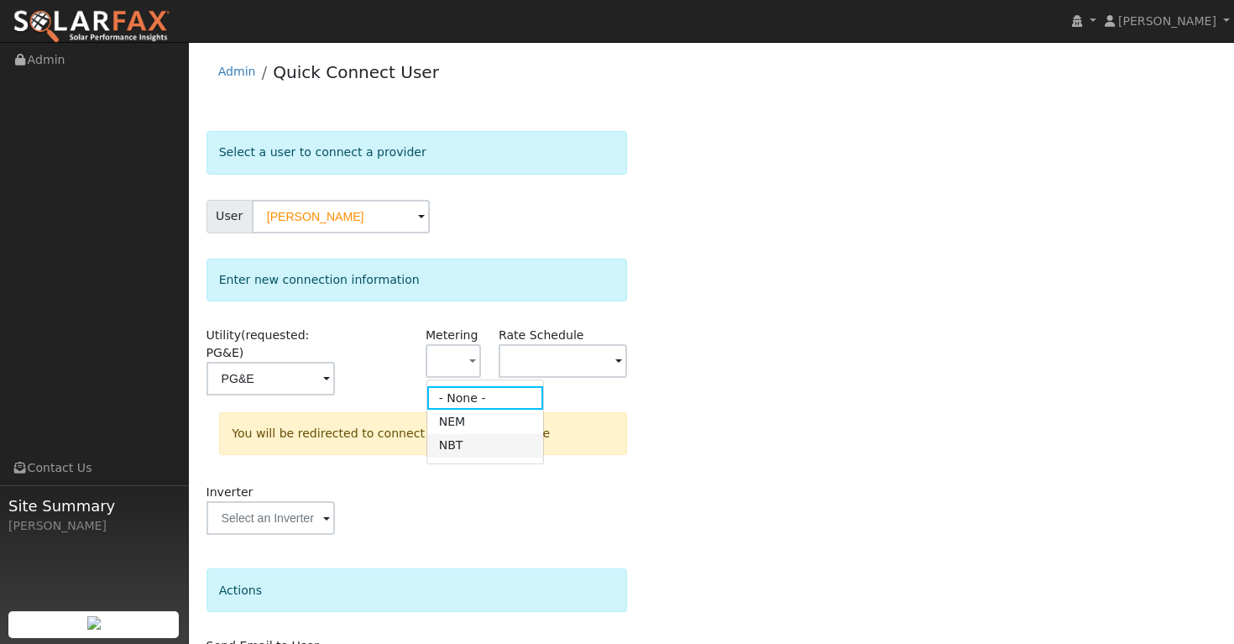
click at [460, 444] on link "NBT" at bounding box center [485, 445] width 117 height 23
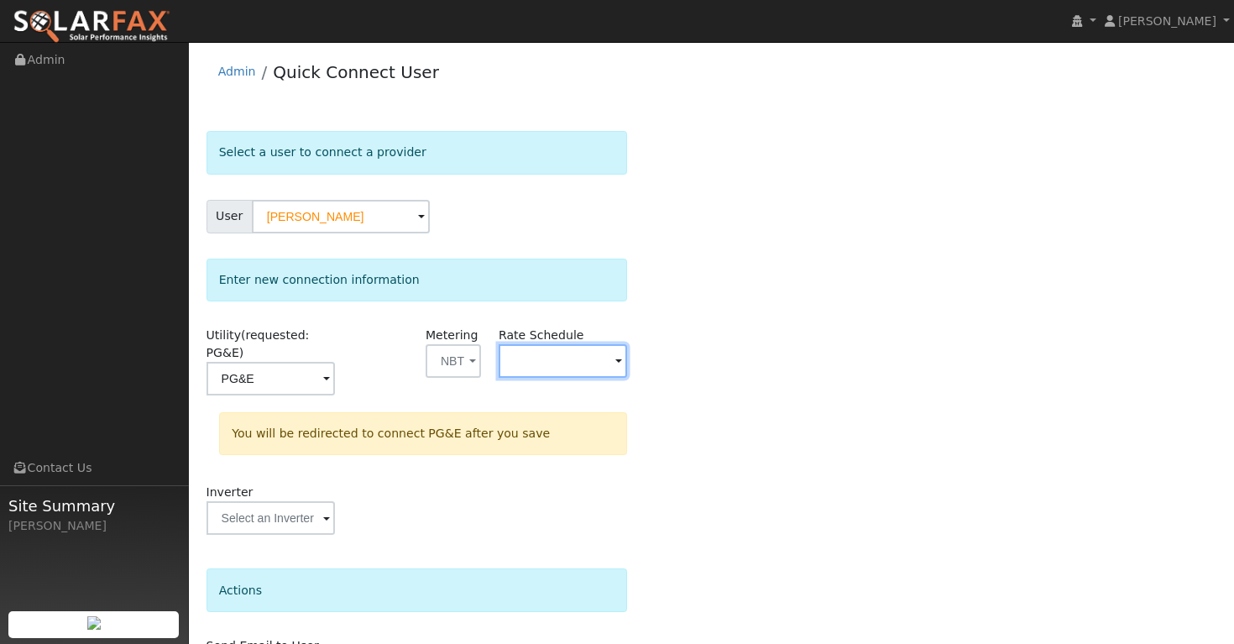
click at [335, 364] on input "text" at bounding box center [270, 379] width 128 height 34
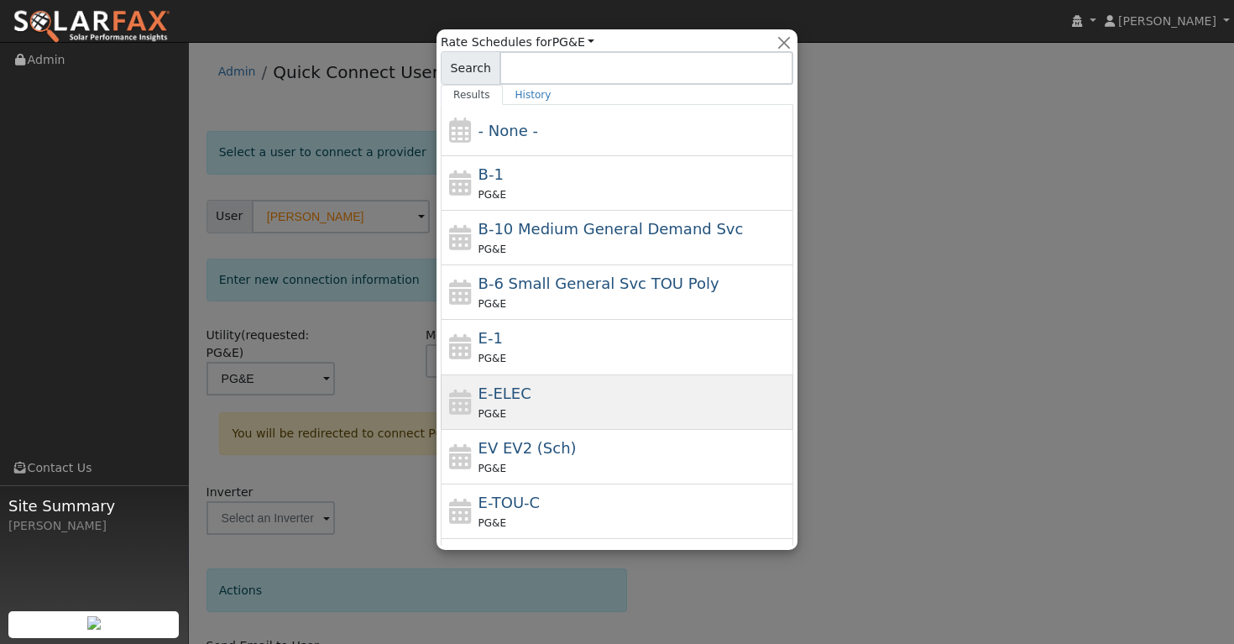
click at [603, 398] on div "E-ELEC PG&E" at bounding box center [633, 402] width 311 height 40
type input "E-ELEC"
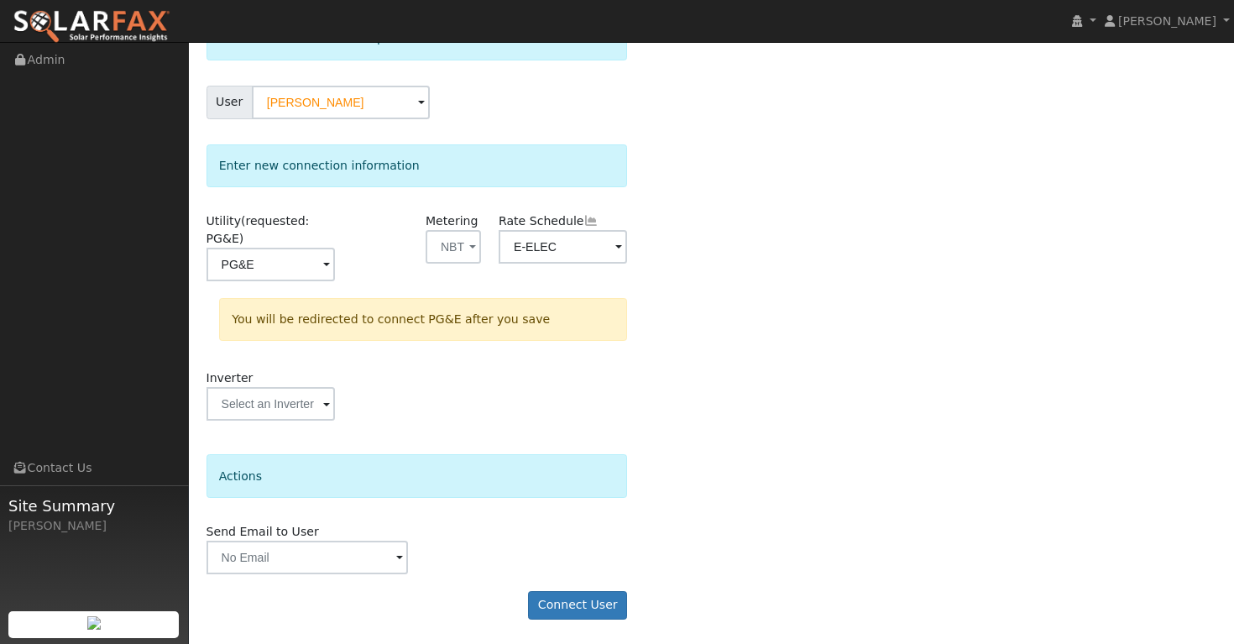
scroll to position [113, 0]
click at [473, 253] on span "button" at bounding box center [472, 249] width 7 height 18
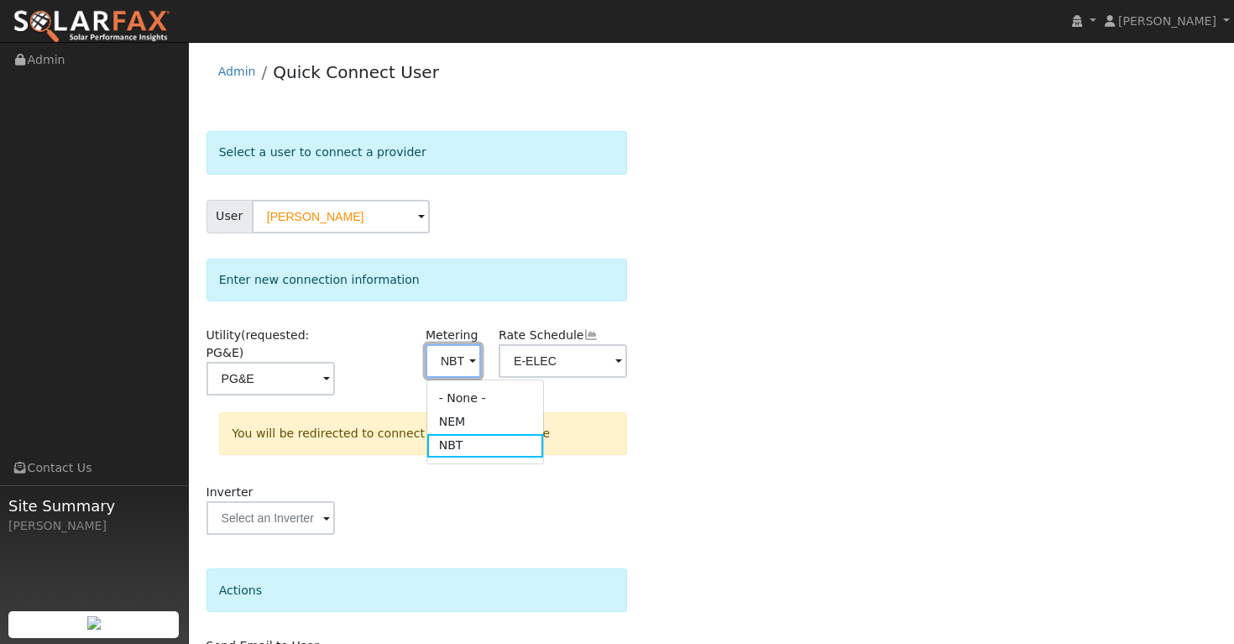
scroll to position [0, 0]
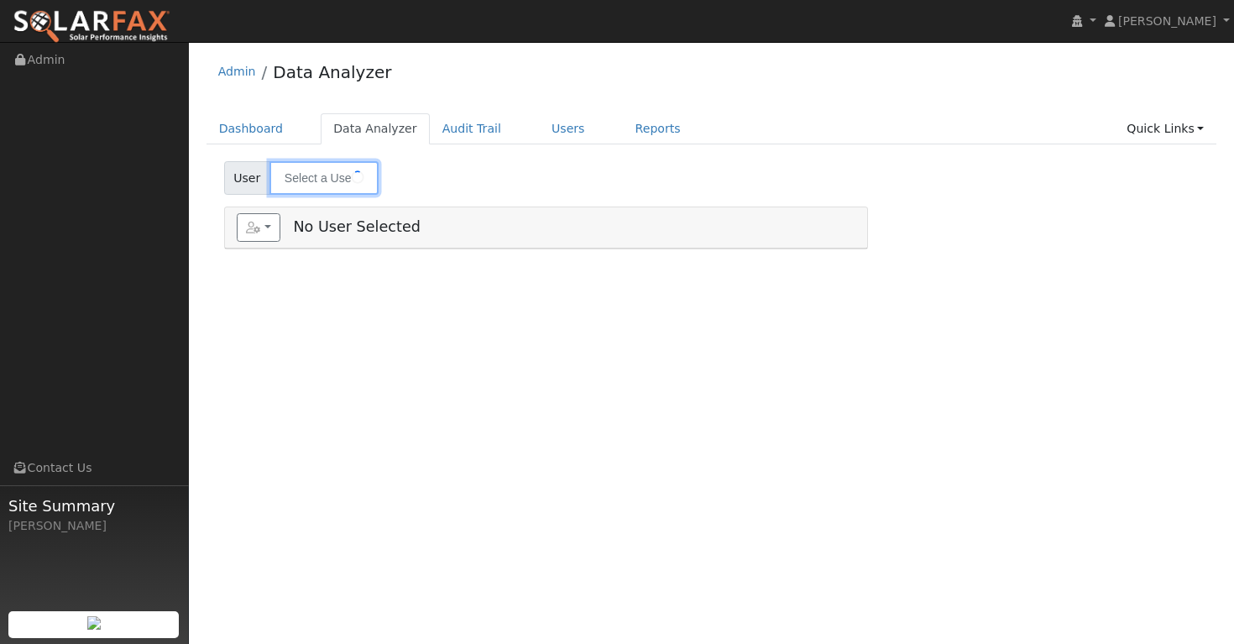
type input "[PERSON_NAME]"
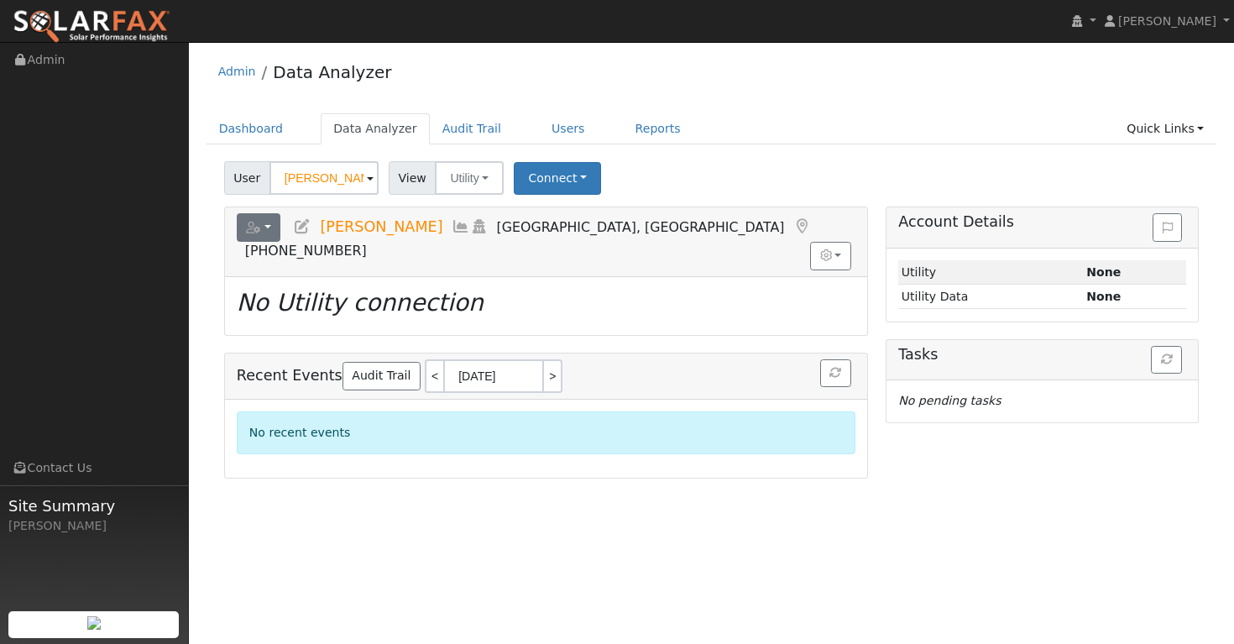
click at [267, 230] on button "button" at bounding box center [259, 227] width 44 height 29
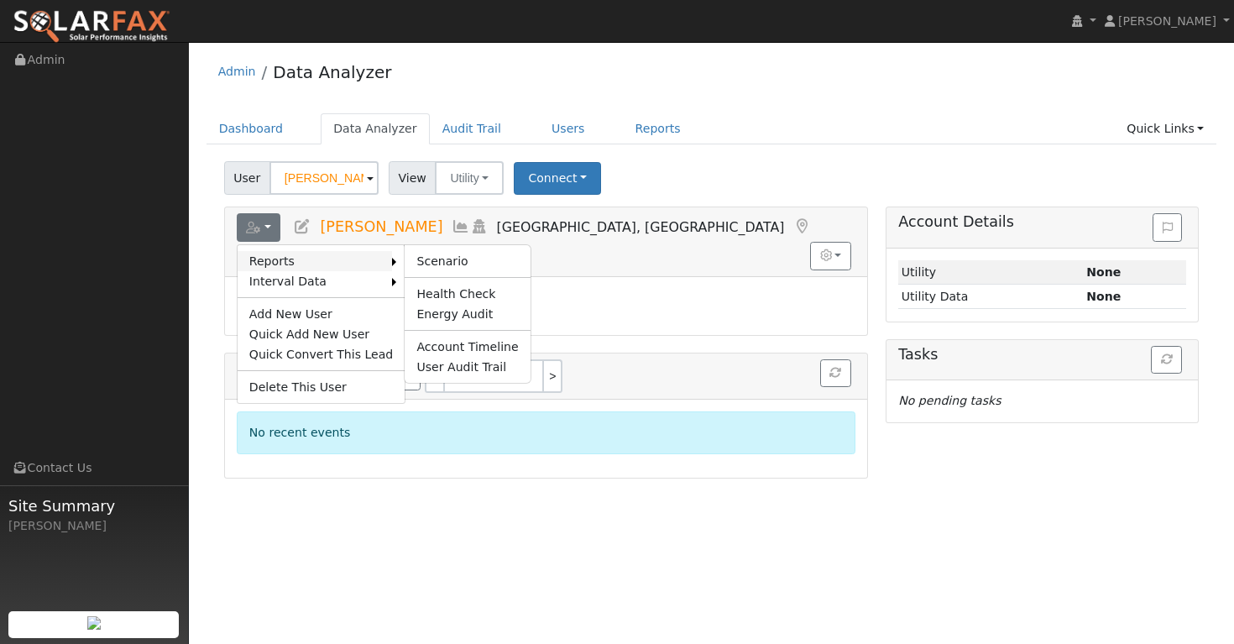
click at [287, 259] on link "Reports" at bounding box center [315, 261] width 155 height 20
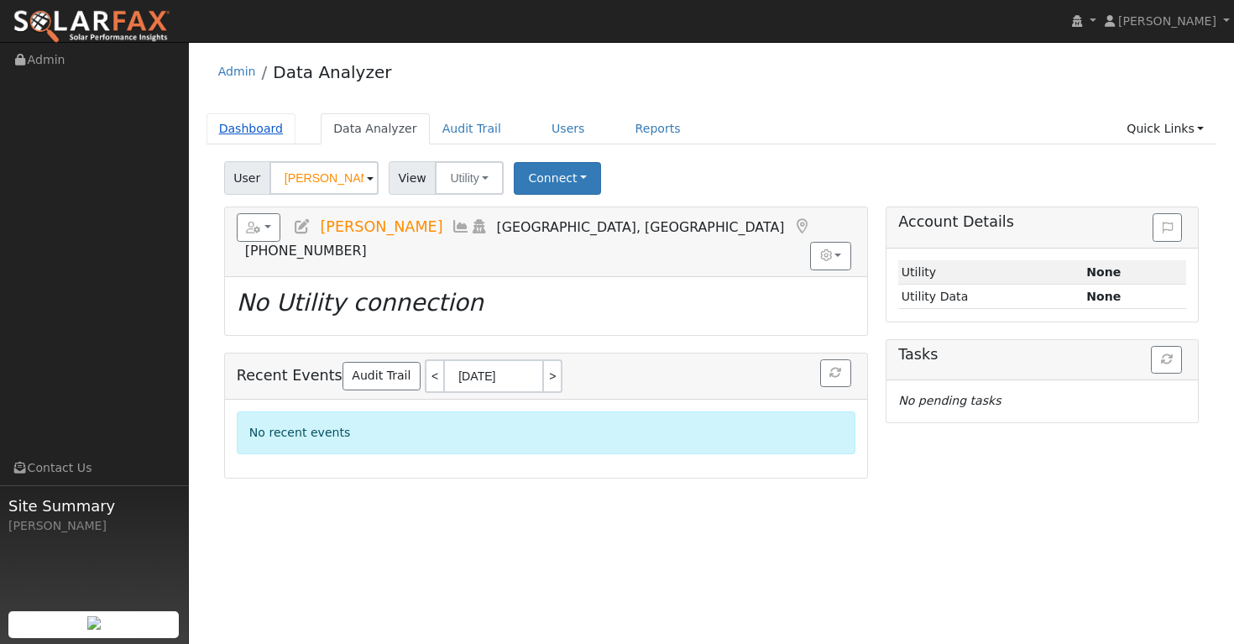
click at [252, 129] on link "Dashboard" at bounding box center [251, 128] width 90 height 31
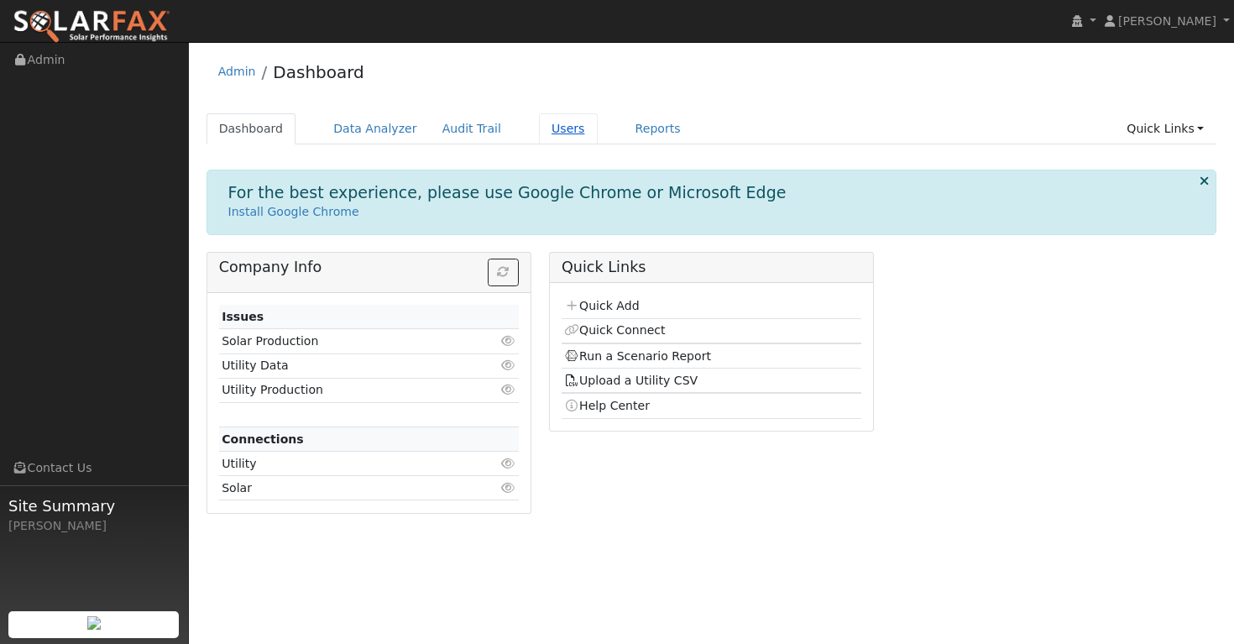
click at [561, 130] on link "Users" at bounding box center [568, 128] width 59 height 31
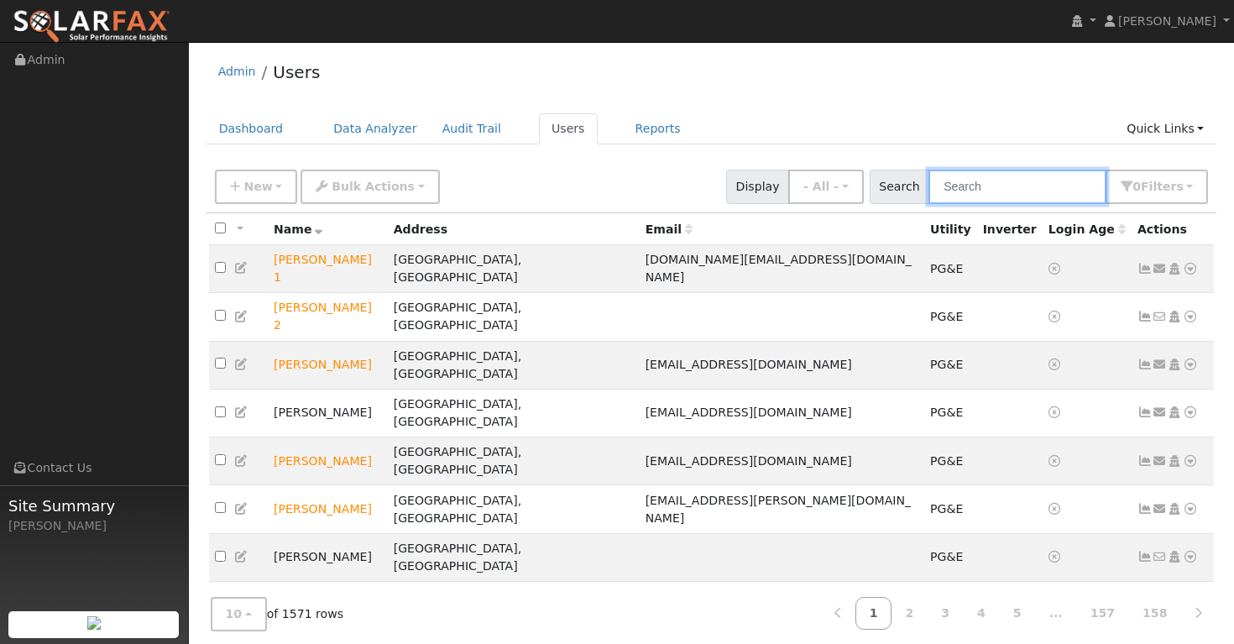
click at [968, 186] on input "text" at bounding box center [1017, 187] width 178 height 34
paste input "[PERSON_NAME]"
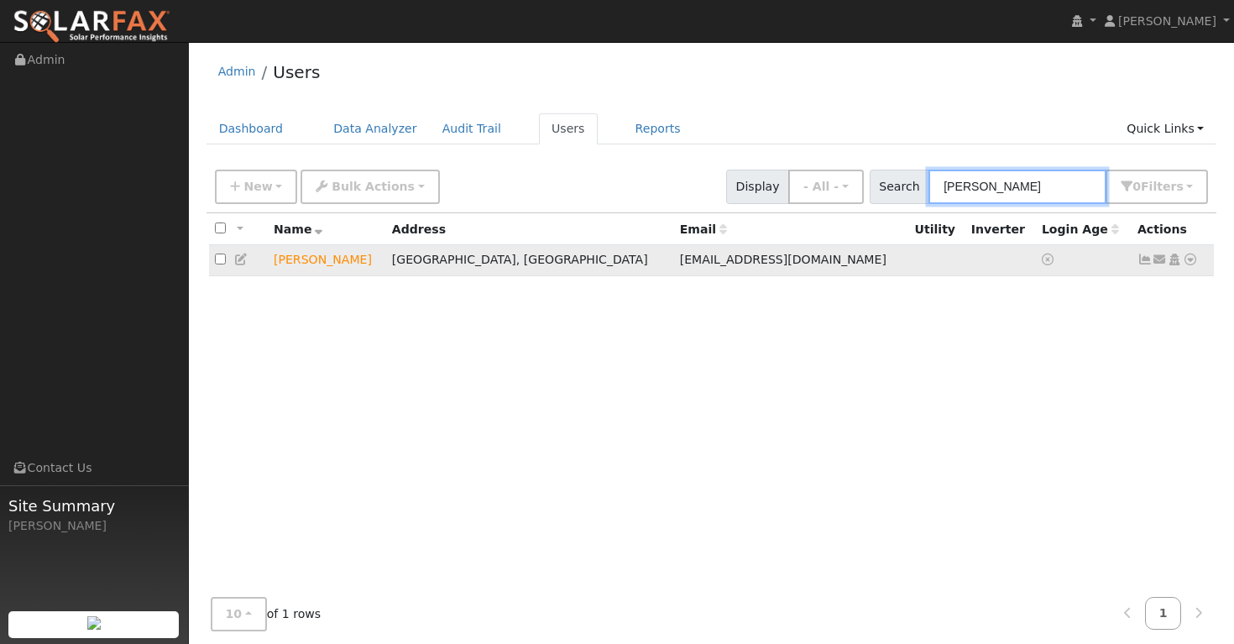
type input "[PERSON_NAME]"
click at [221, 264] on input "checkbox" at bounding box center [220, 258] width 11 height 11
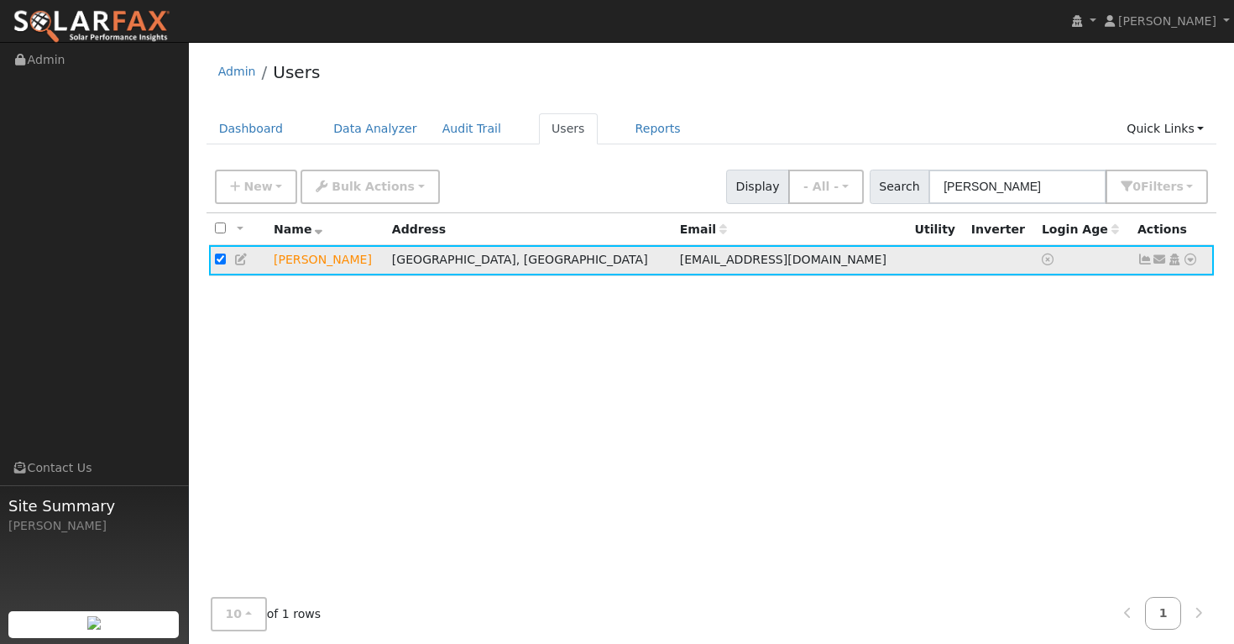
click at [221, 264] on input "checkbox" at bounding box center [220, 258] width 11 height 11
click at [1146, 262] on icon at bounding box center [1144, 259] width 15 height 12
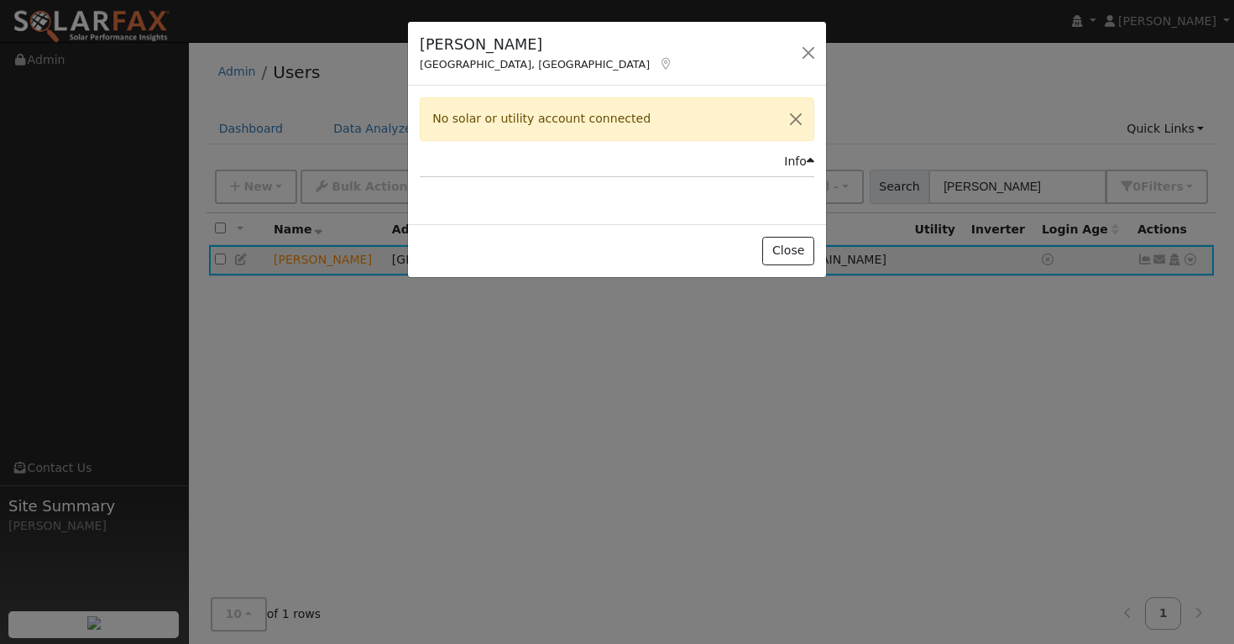
click at [794, 158] on div "Info" at bounding box center [799, 162] width 30 height 18
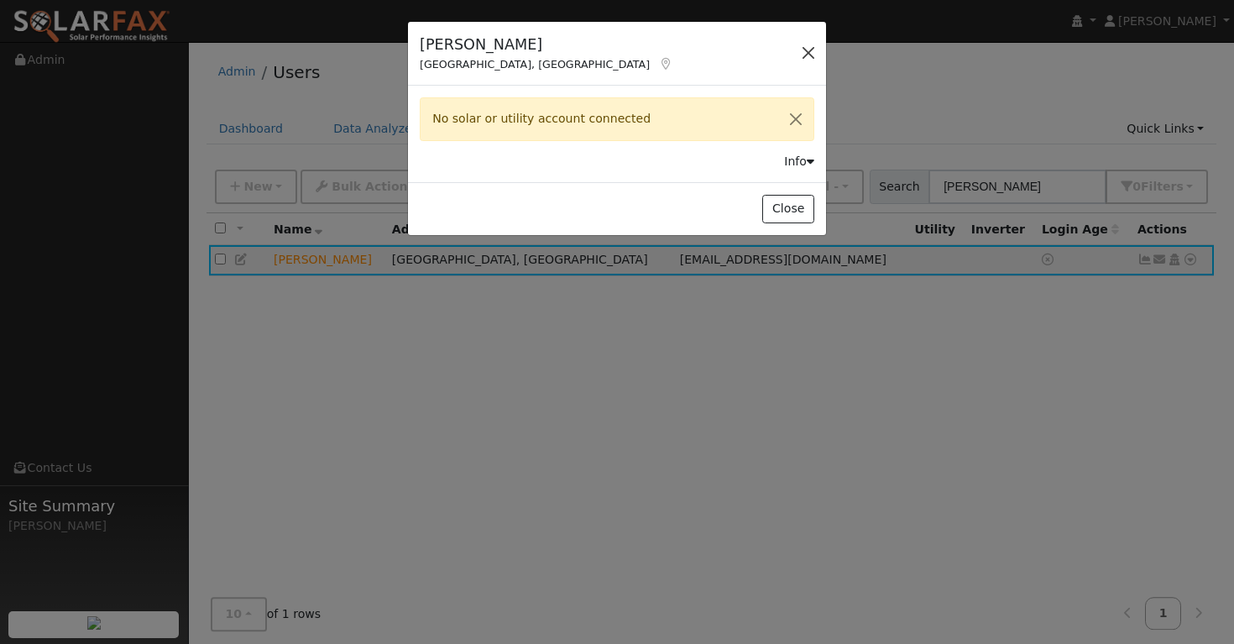
click at [809, 49] on button "button" at bounding box center [807, 52] width 23 height 23
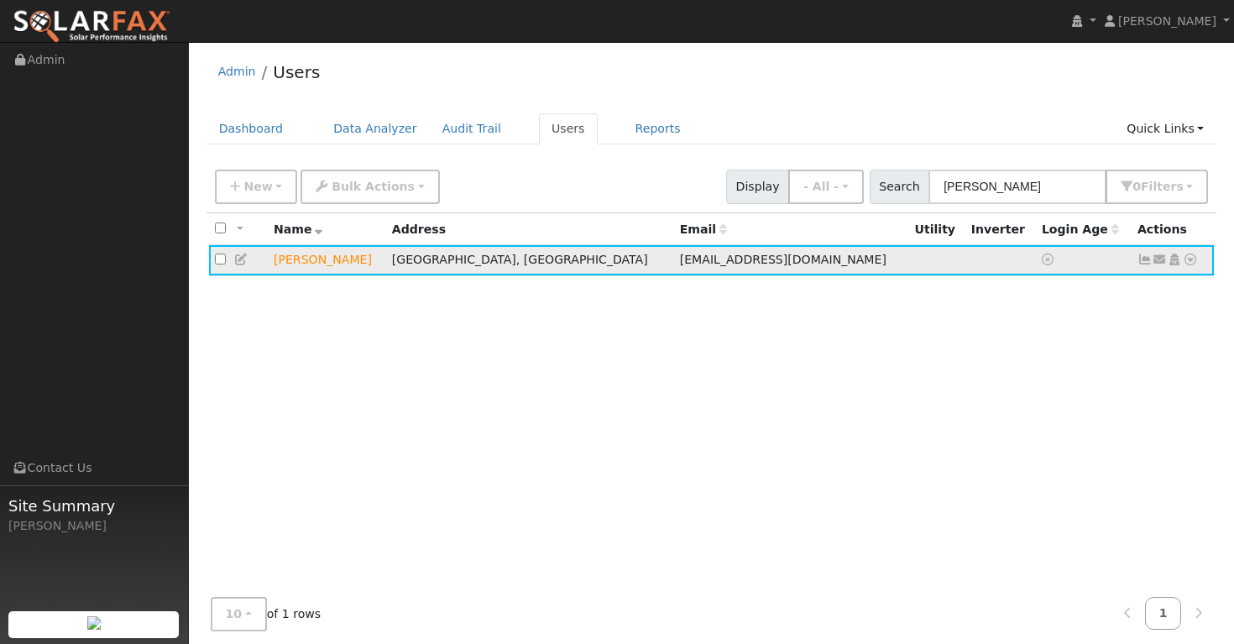
click at [217, 264] on input "checkbox" at bounding box center [220, 258] width 11 height 11
click at [1187, 263] on icon at bounding box center [1189, 259] width 15 height 12
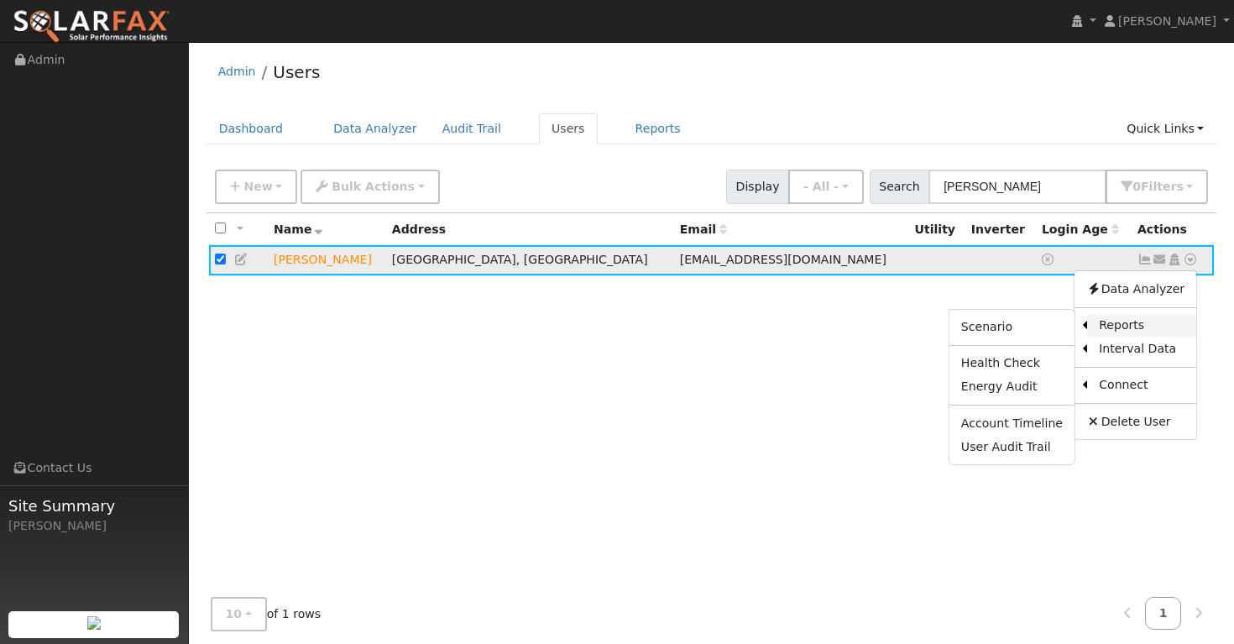
click at [1114, 327] on link "Reports" at bounding box center [1141, 325] width 109 height 23
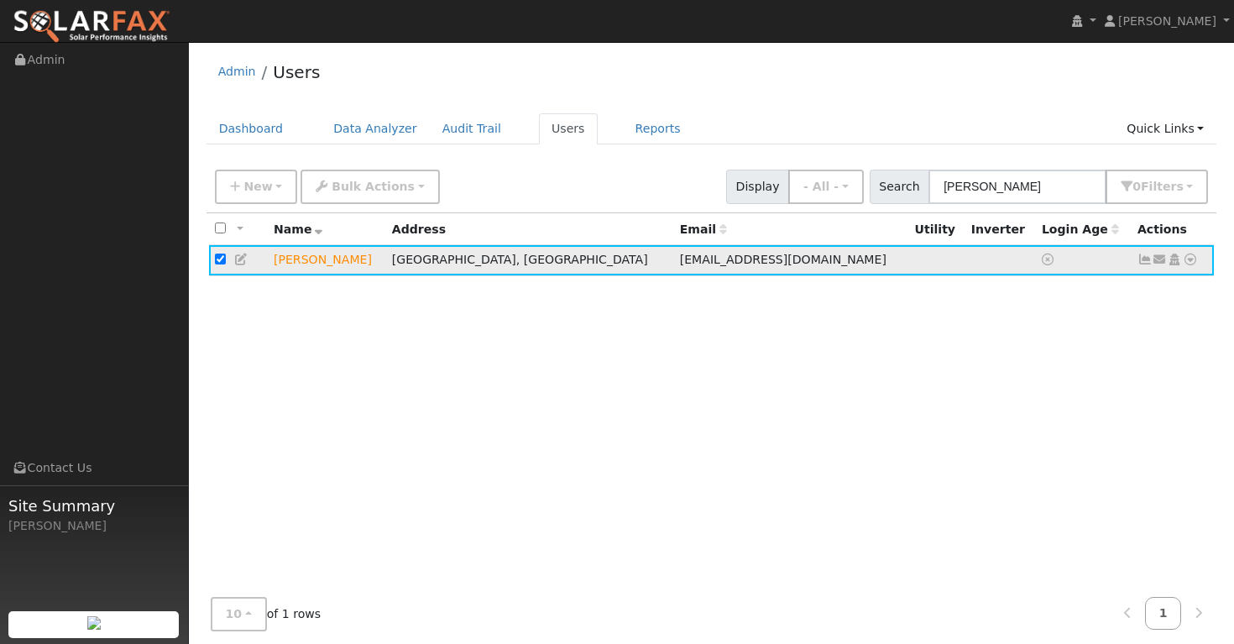
click at [220, 262] on input "checkbox" at bounding box center [220, 258] width 11 height 11
checkbox input "false"
click at [1176, 263] on icon at bounding box center [1174, 259] width 15 height 12
